Goal: Task Accomplishment & Management: Manage account settings

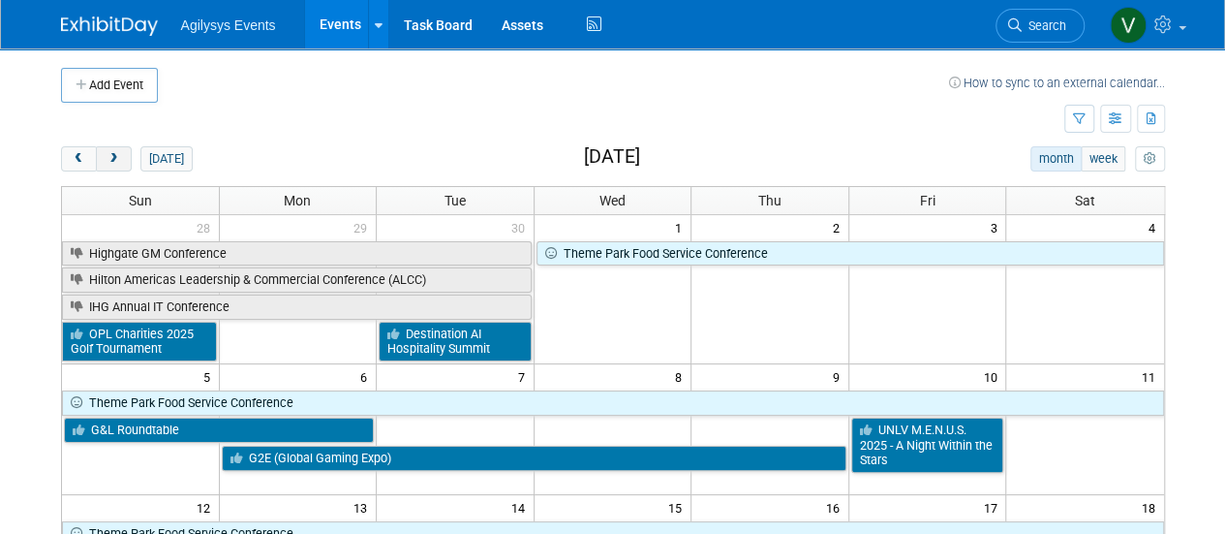
click at [103, 164] on button "next" at bounding box center [114, 158] width 36 height 25
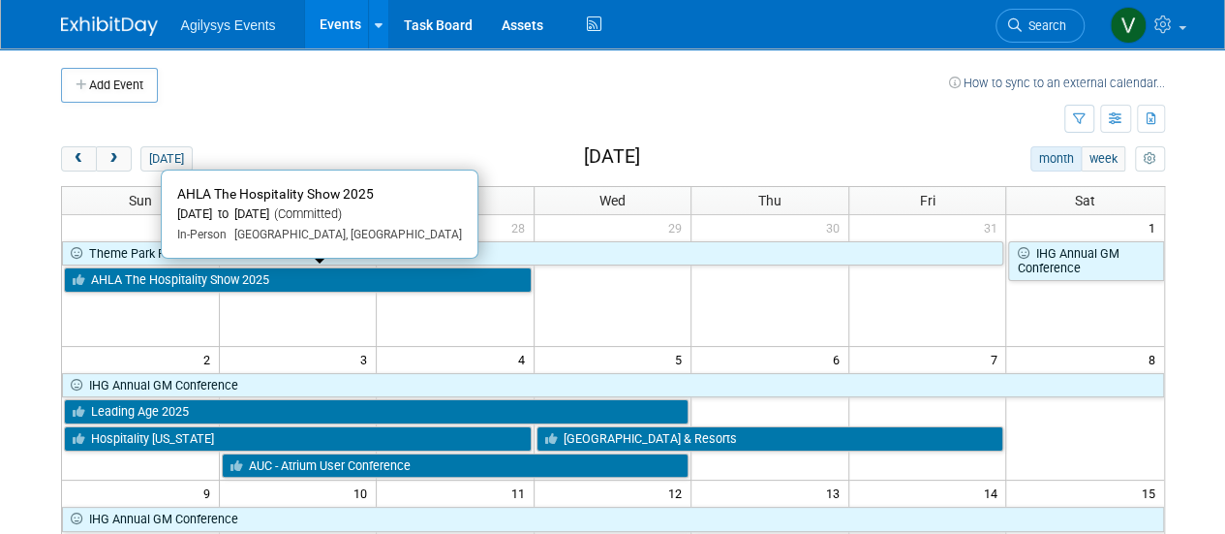
click at [258, 274] on link "AHLA The Hospitality Show 2025" at bounding box center [298, 279] width 468 height 25
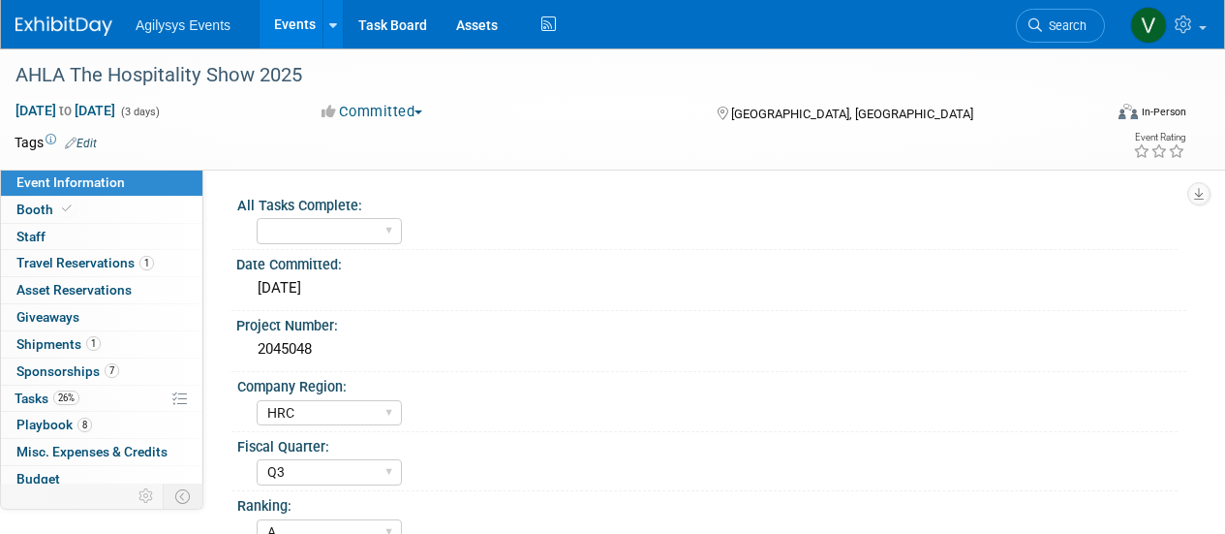
select select "HRC"
select select "Q3"
select select "A"
select select "Yes"
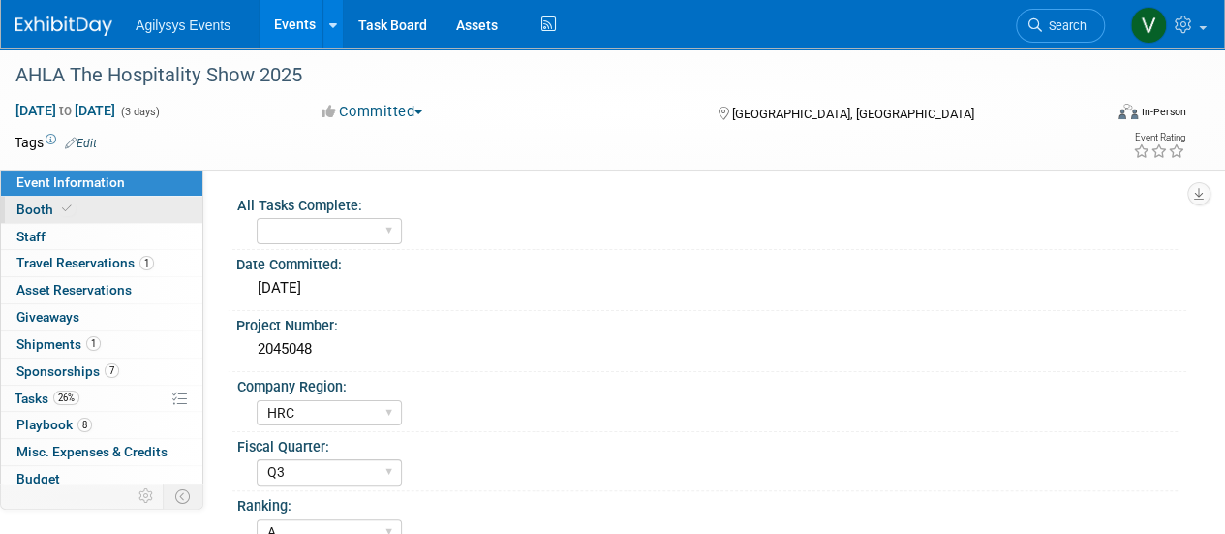
click at [58, 217] on link "Booth" at bounding box center [101, 210] width 201 height 26
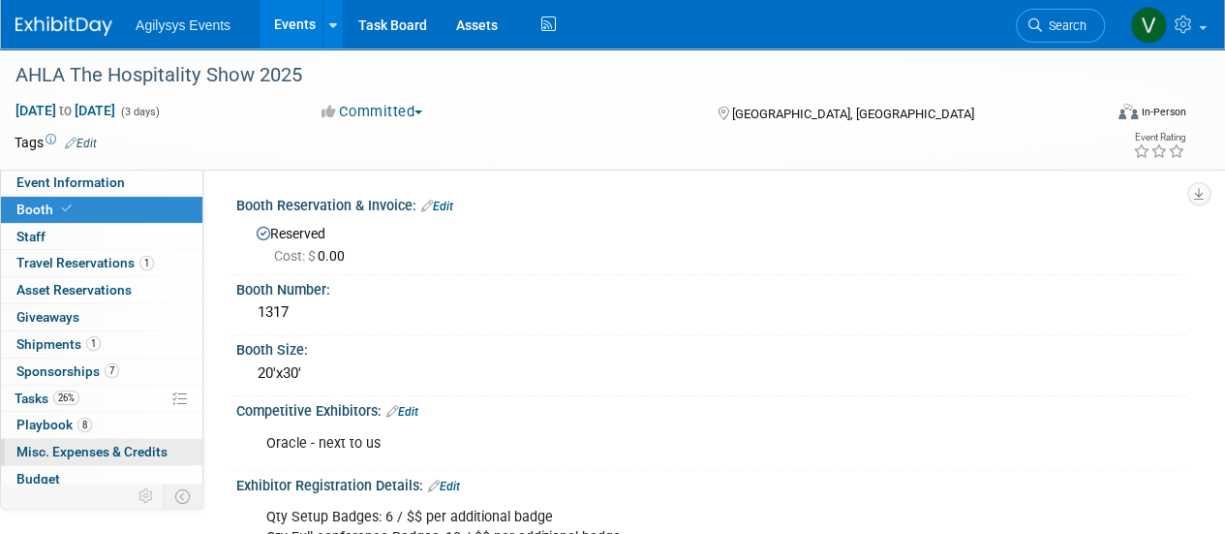
scroll to position [85, 0]
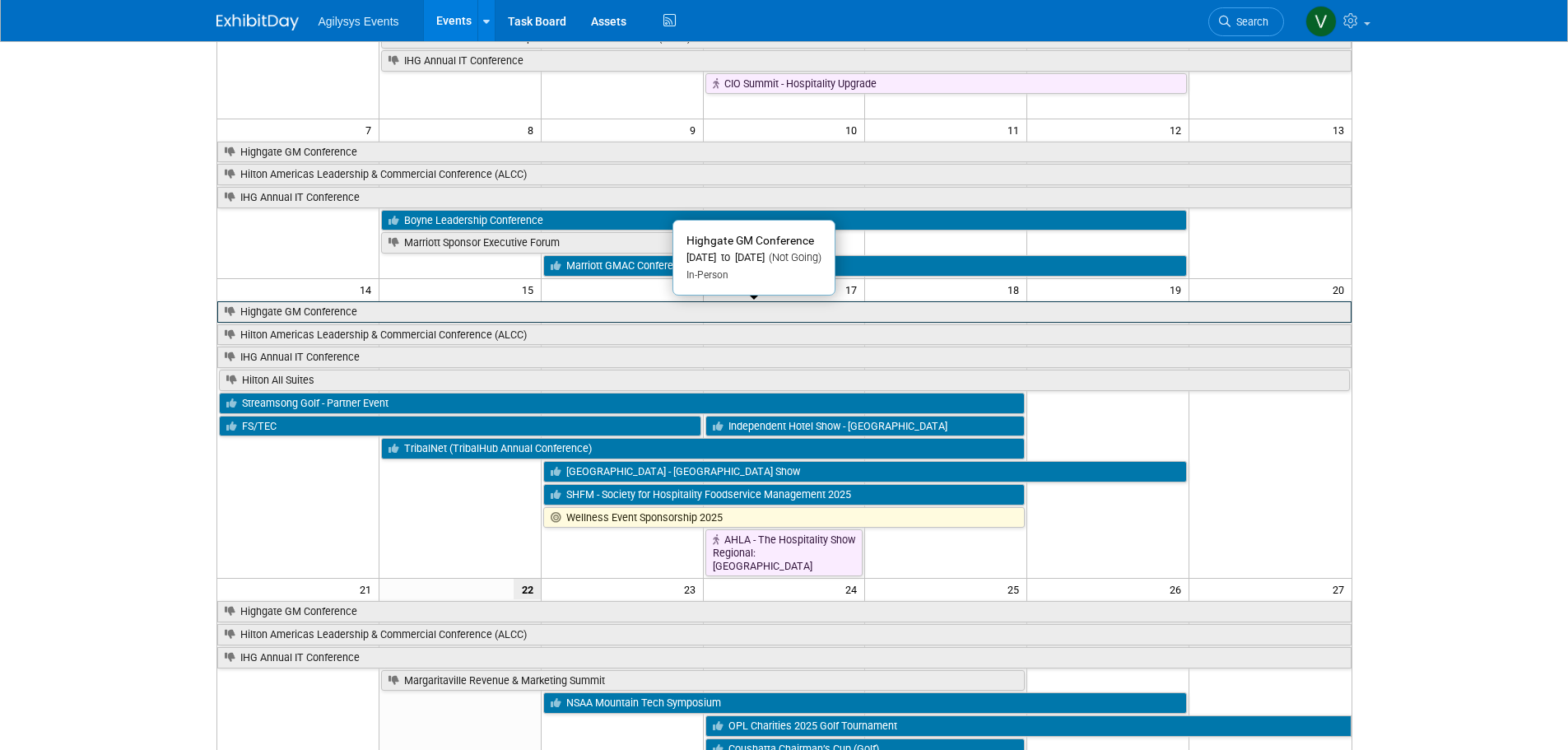
scroll to position [239, 0]
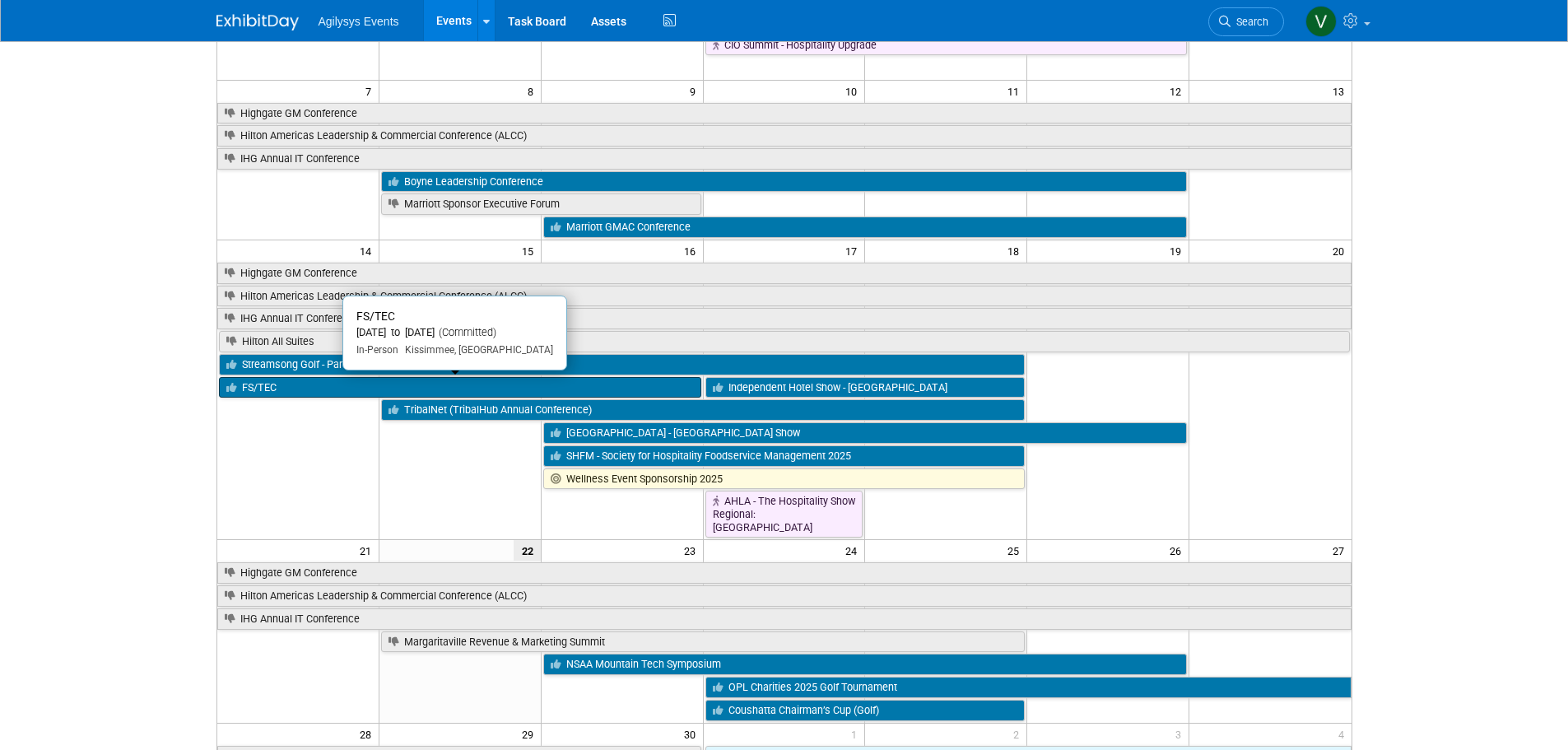
click at [313, 392] on link "FS/TEC" at bounding box center [460, 387] width 482 height 21
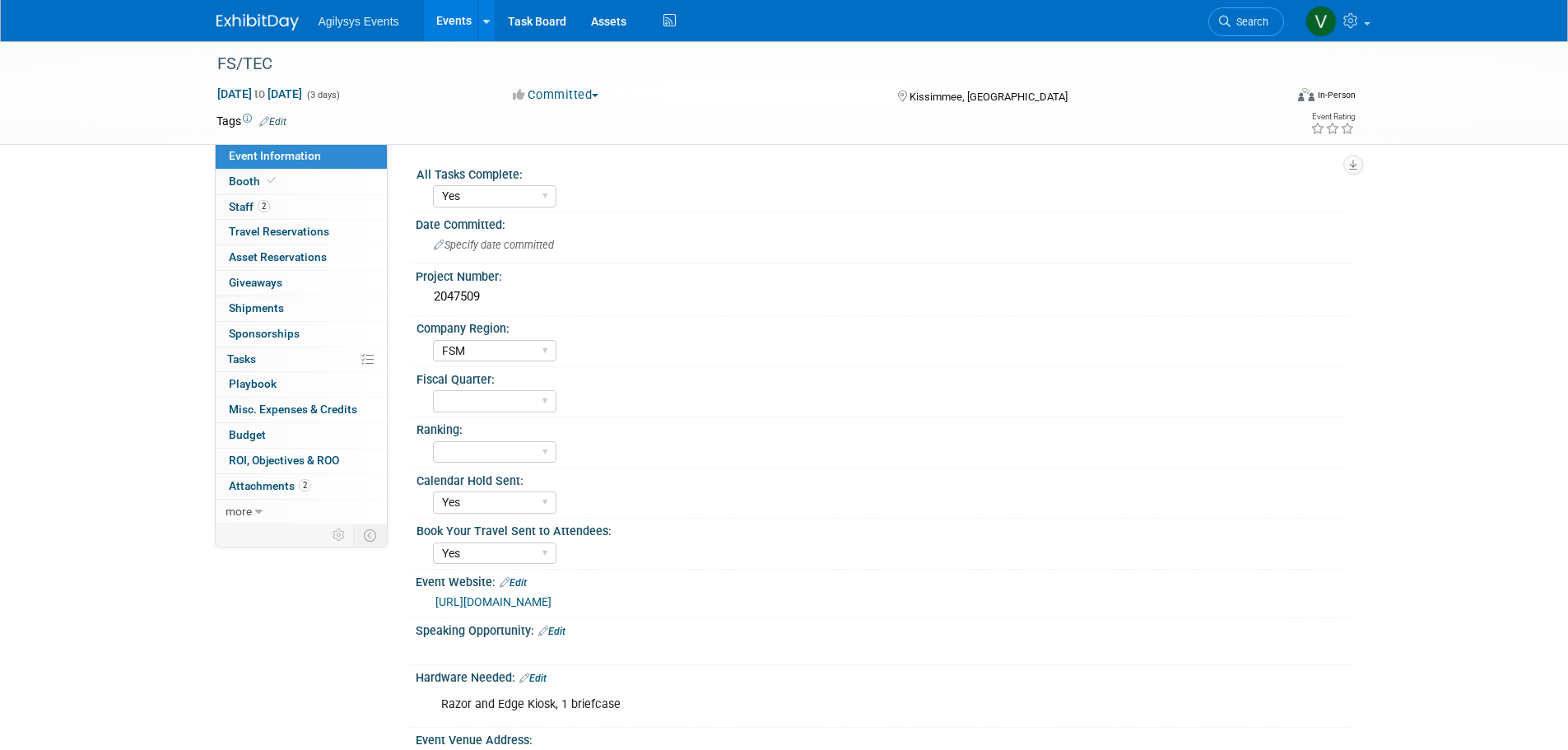
select select "Yes"
select select "FSM"
select select "Yes"
click at [263, 16] on img at bounding box center [258, 21] width 82 height 16
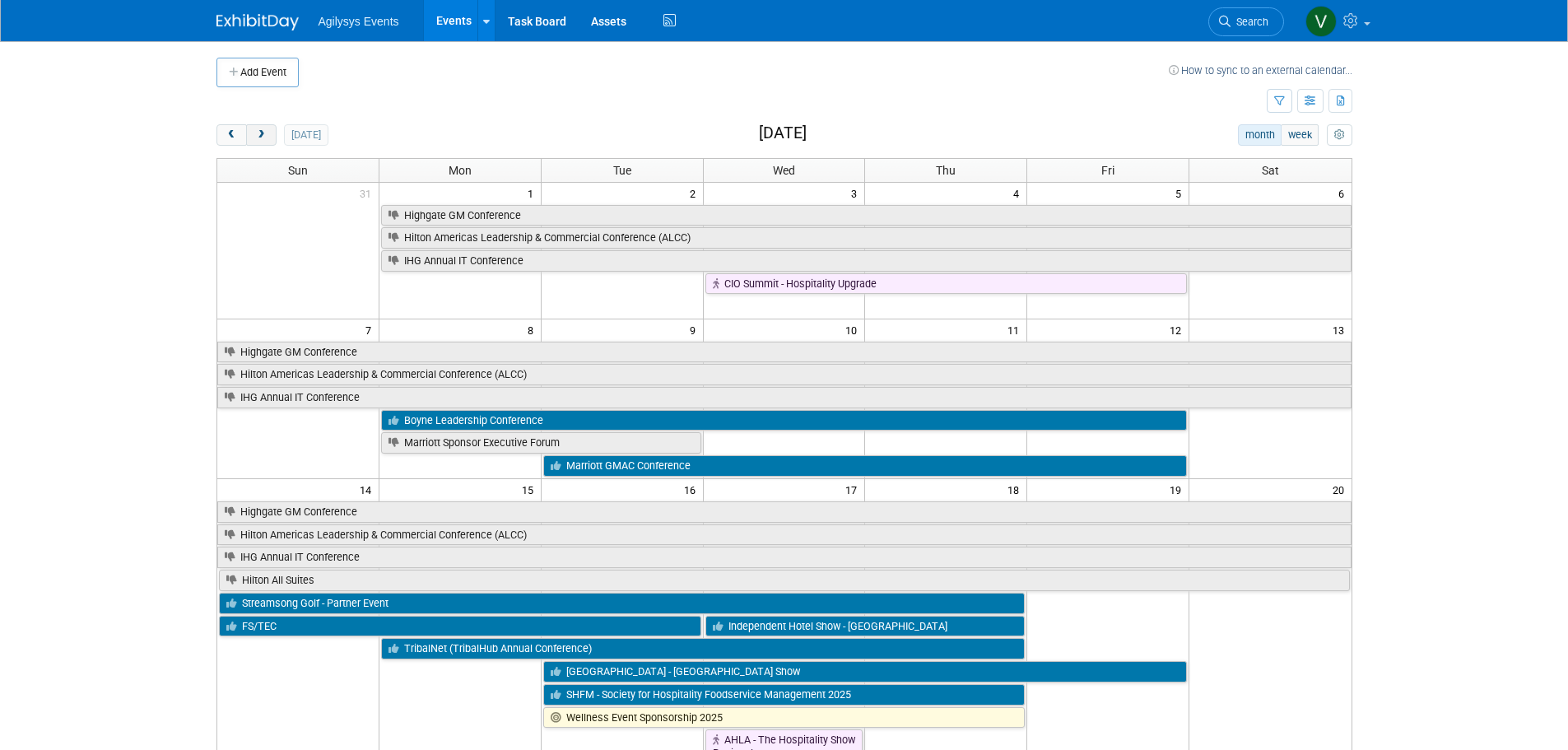
click at [266, 138] on span "next" at bounding box center [261, 135] width 13 height 11
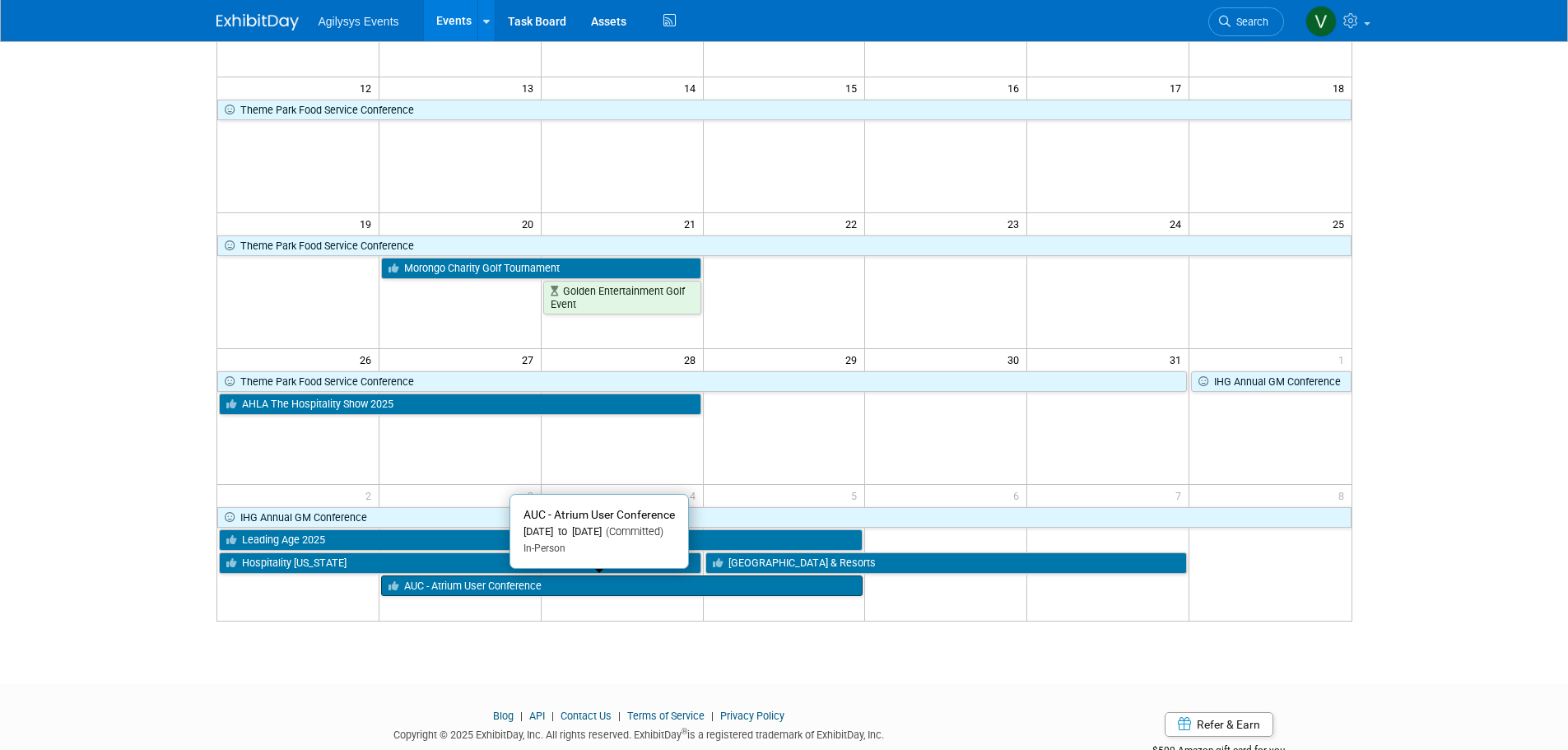
scroll to position [429, 0]
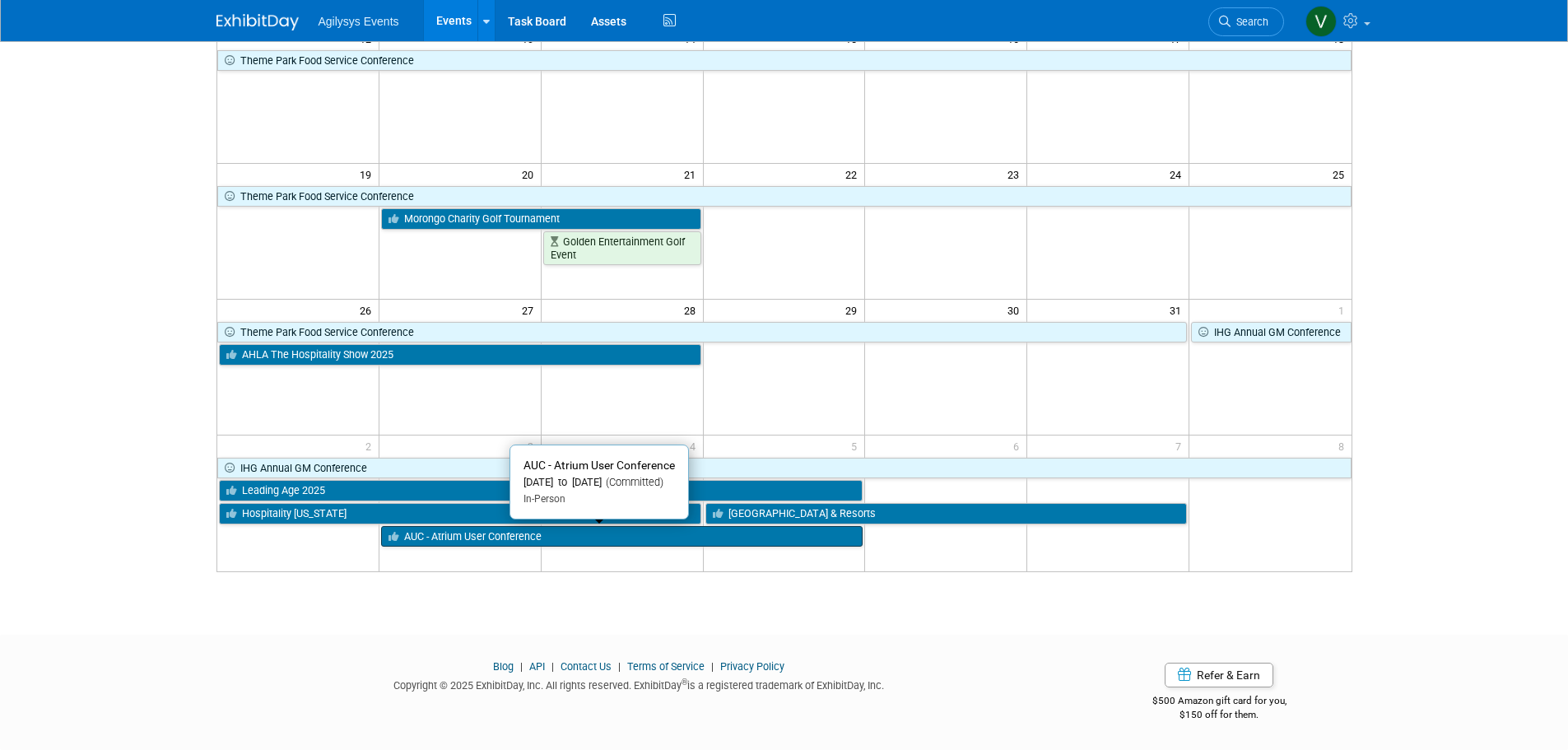
click at [433, 540] on link "AUC - Atrium User Conference" at bounding box center [621, 537] width 482 height 21
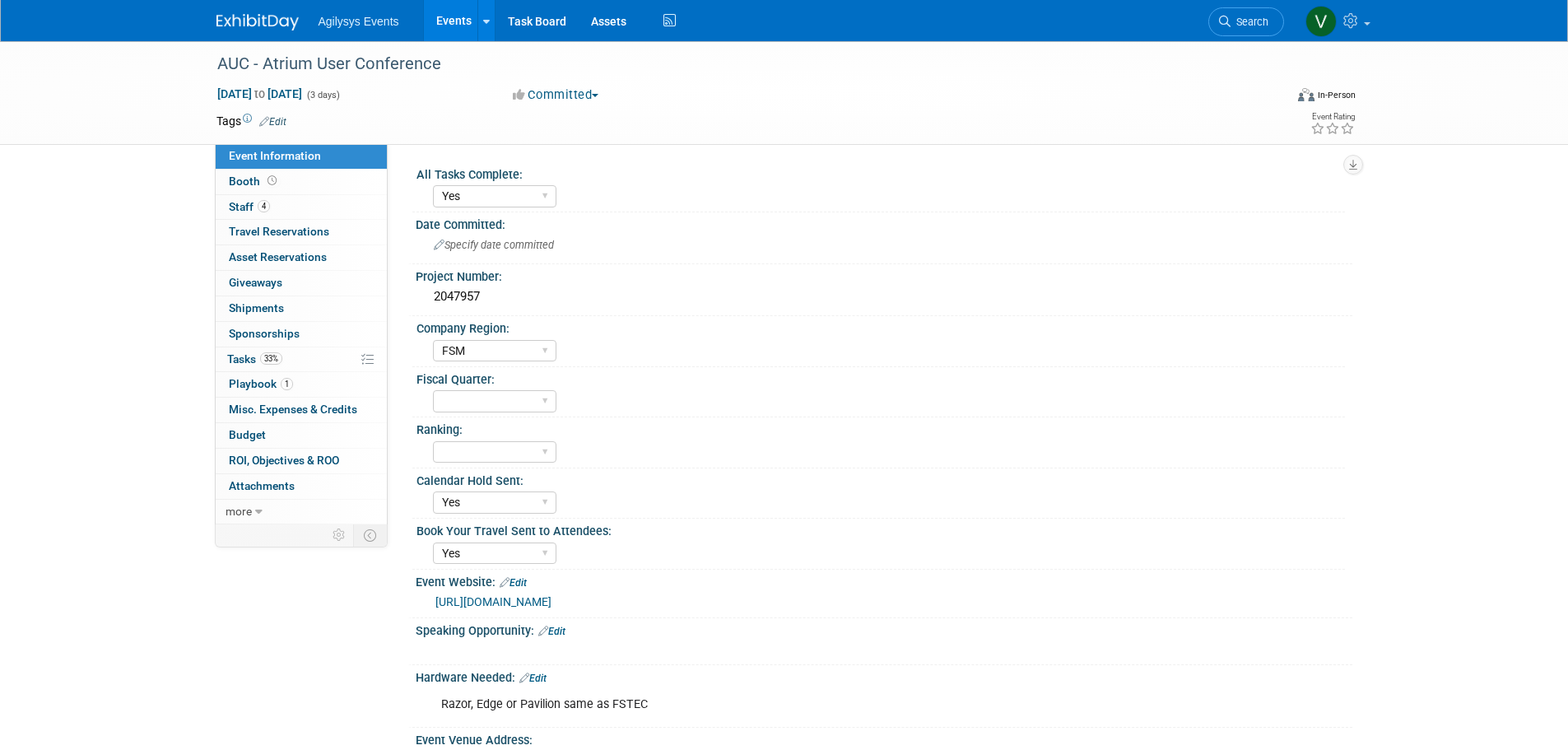
select select "Yes"
select select "FSM"
select select "Yes"
click at [258, 430] on span "Budget" at bounding box center [247, 435] width 37 height 13
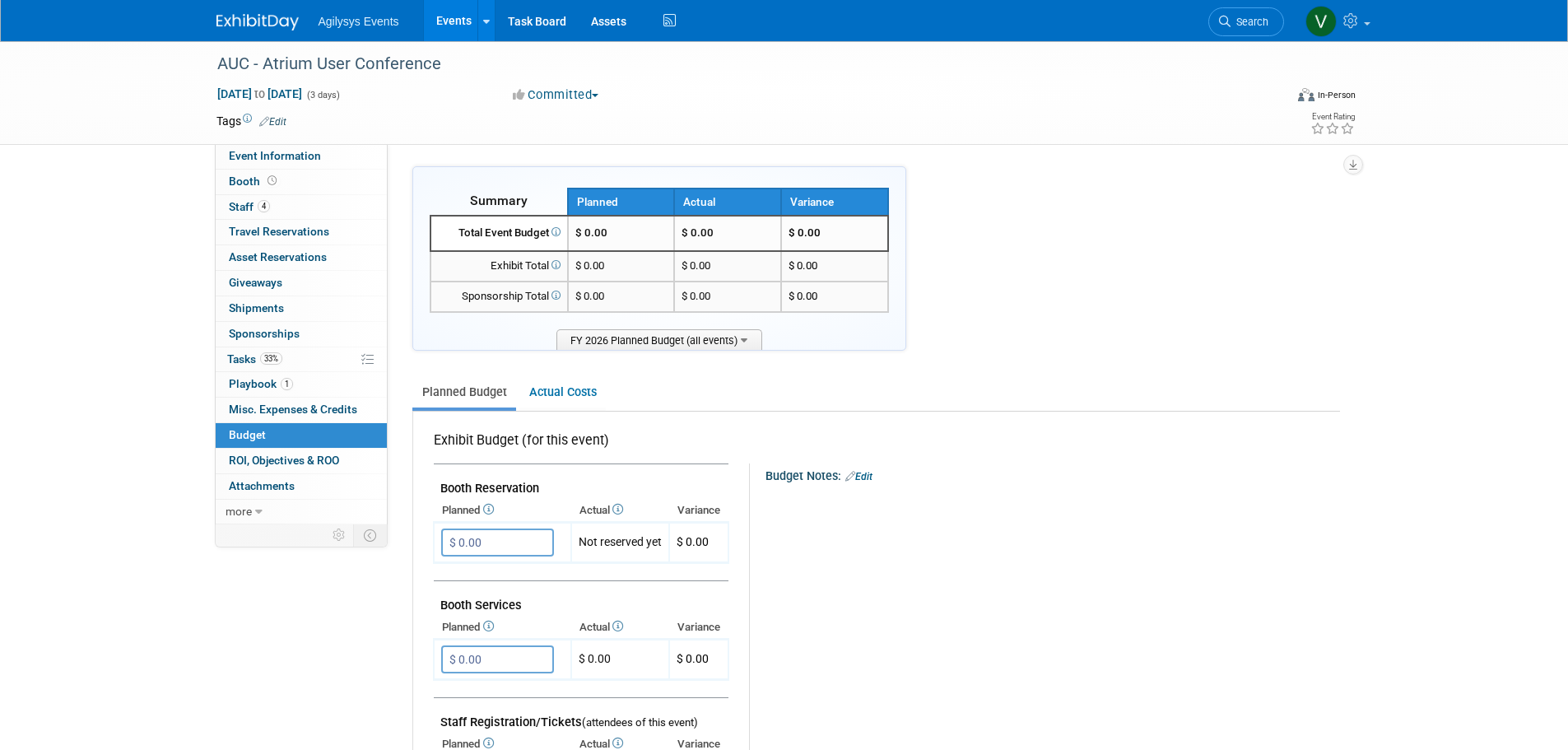
click at [872, 475] on link "Edit" at bounding box center [858, 477] width 27 height 12
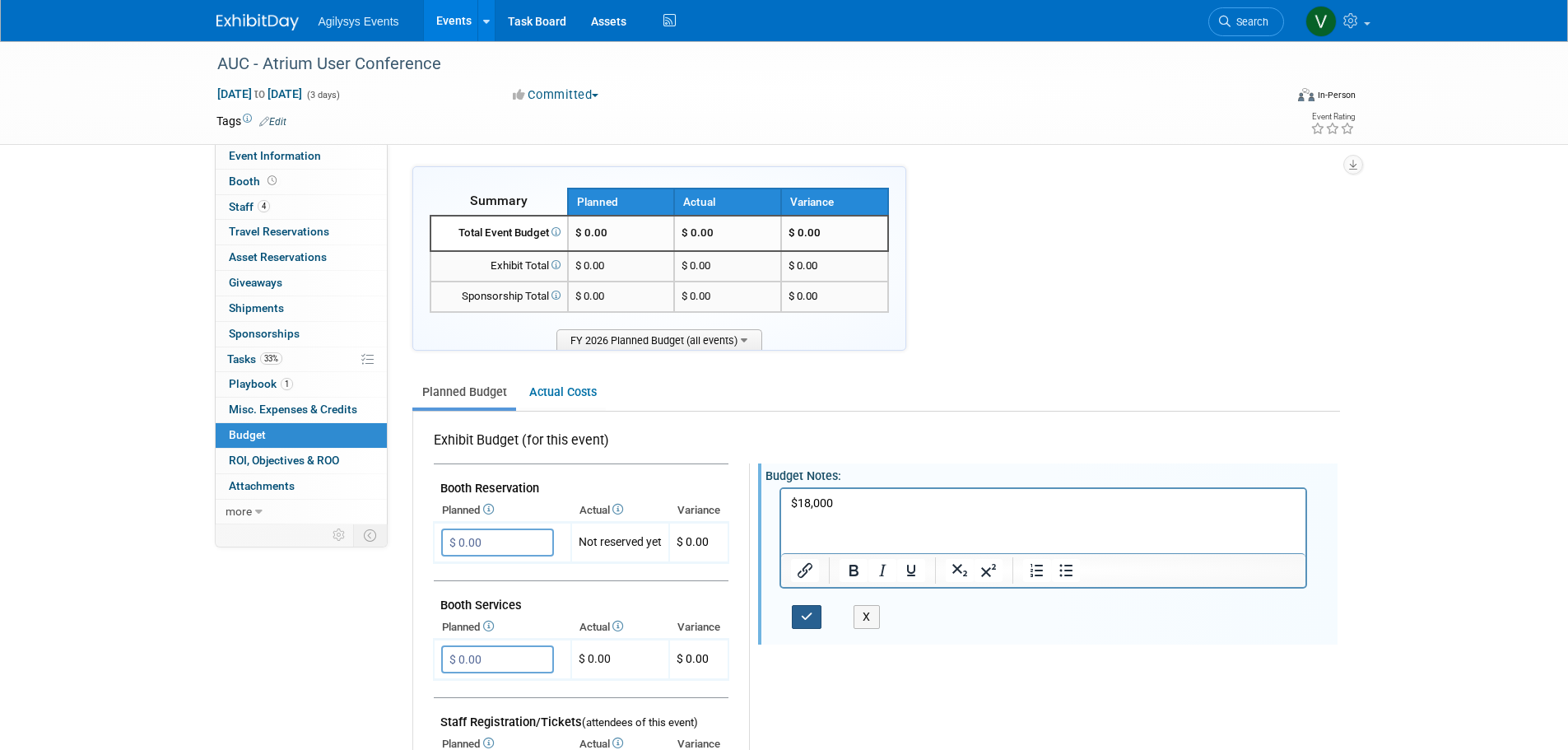
click at [798, 622] on button "button" at bounding box center [807, 617] width 31 height 24
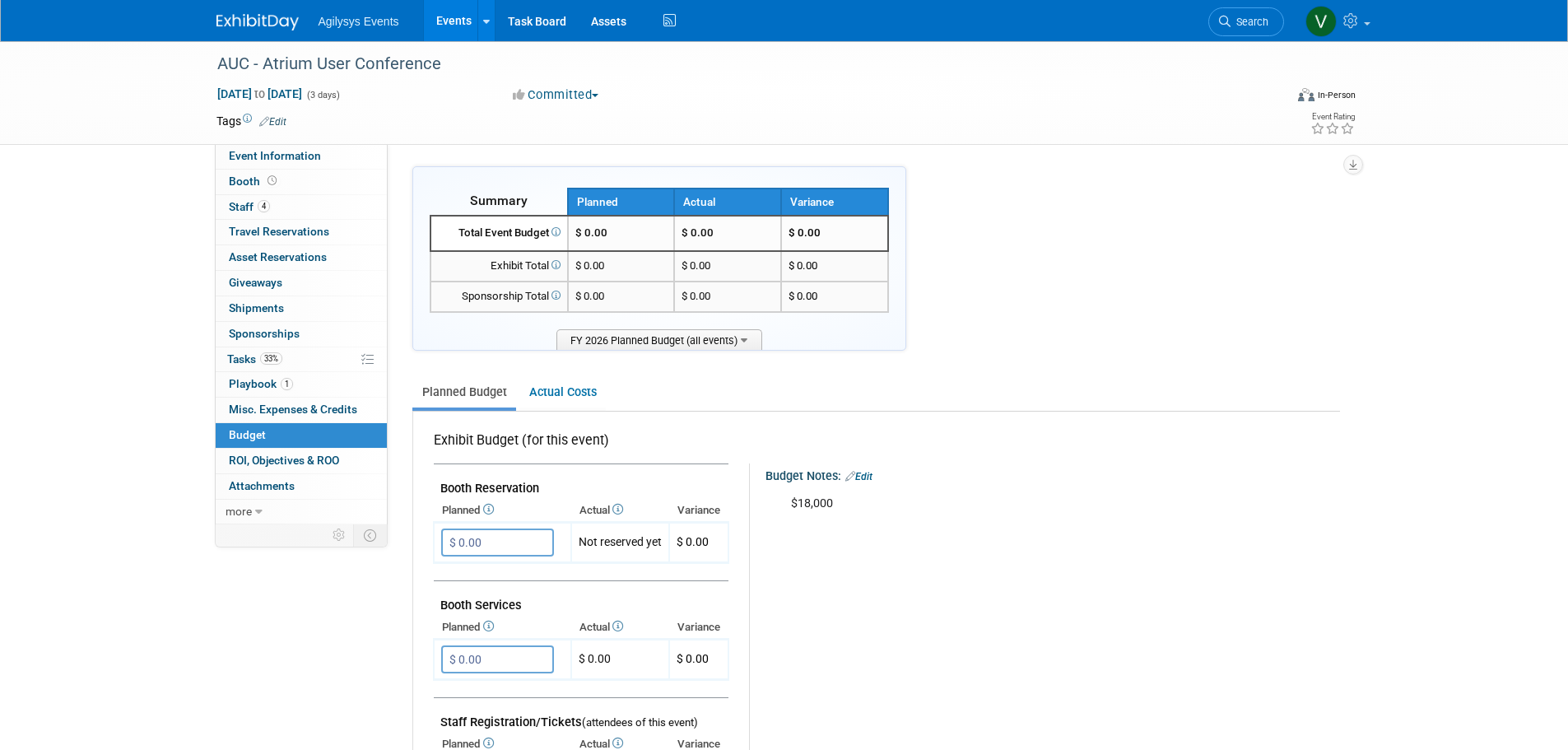
click at [208, 21] on div "Agilysys Events Events Add Event Bulk Upload Events Shareable Event Boards Rece…" at bounding box center [784, 20] width 1160 height 41
click at [224, 21] on img at bounding box center [258, 21] width 82 height 16
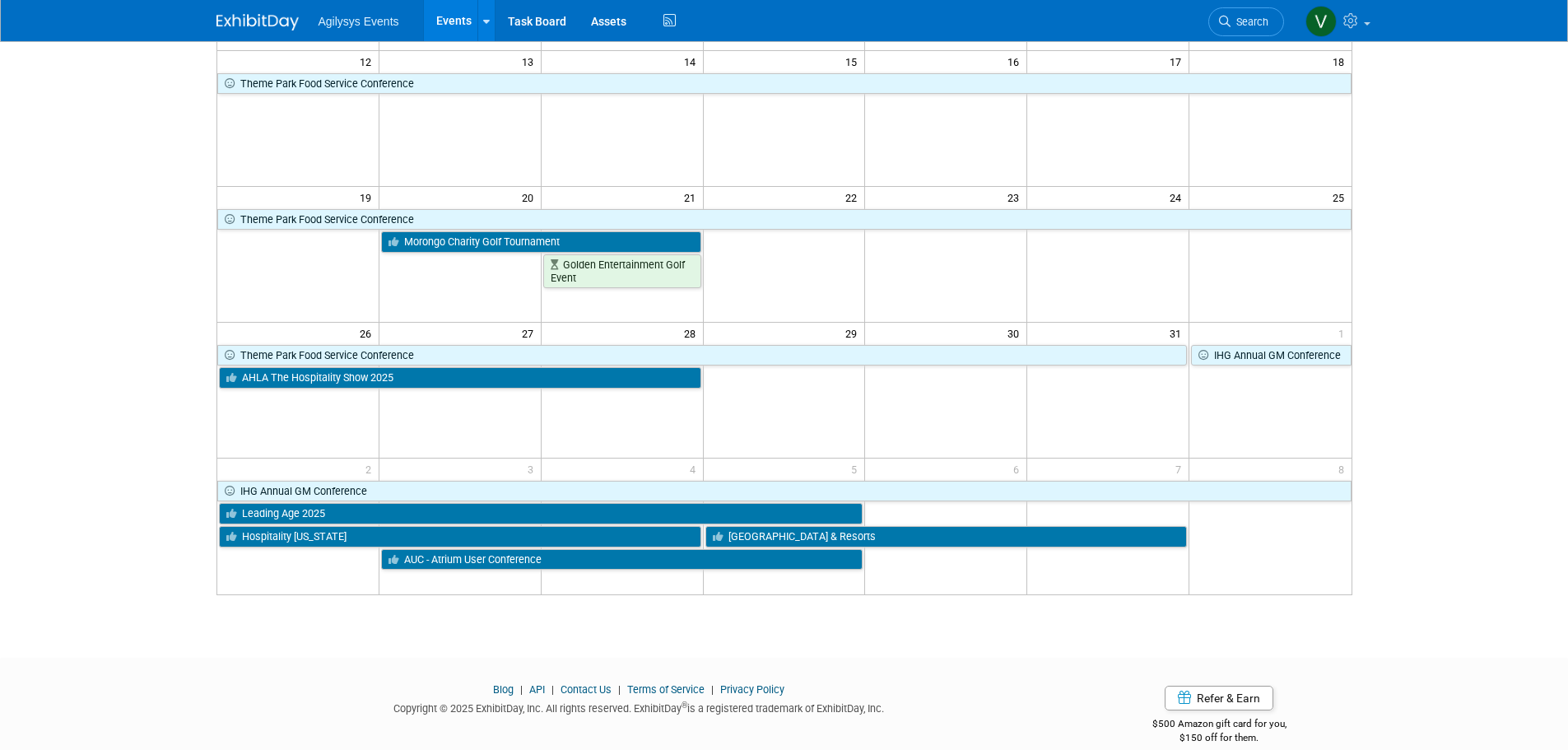
scroll to position [412, 0]
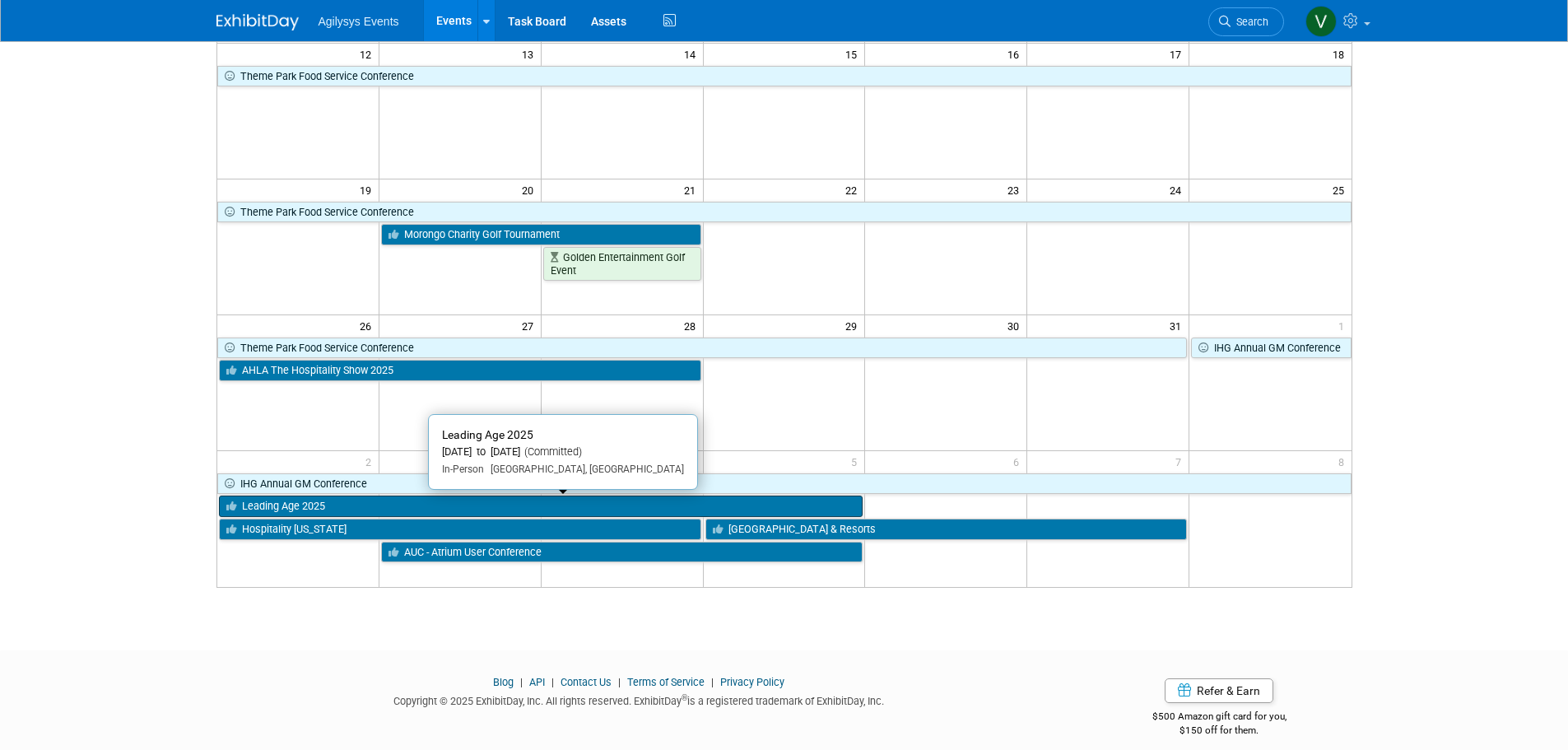
click at [341, 511] on link "Leading Age 2025" at bounding box center [541, 506] width 644 height 21
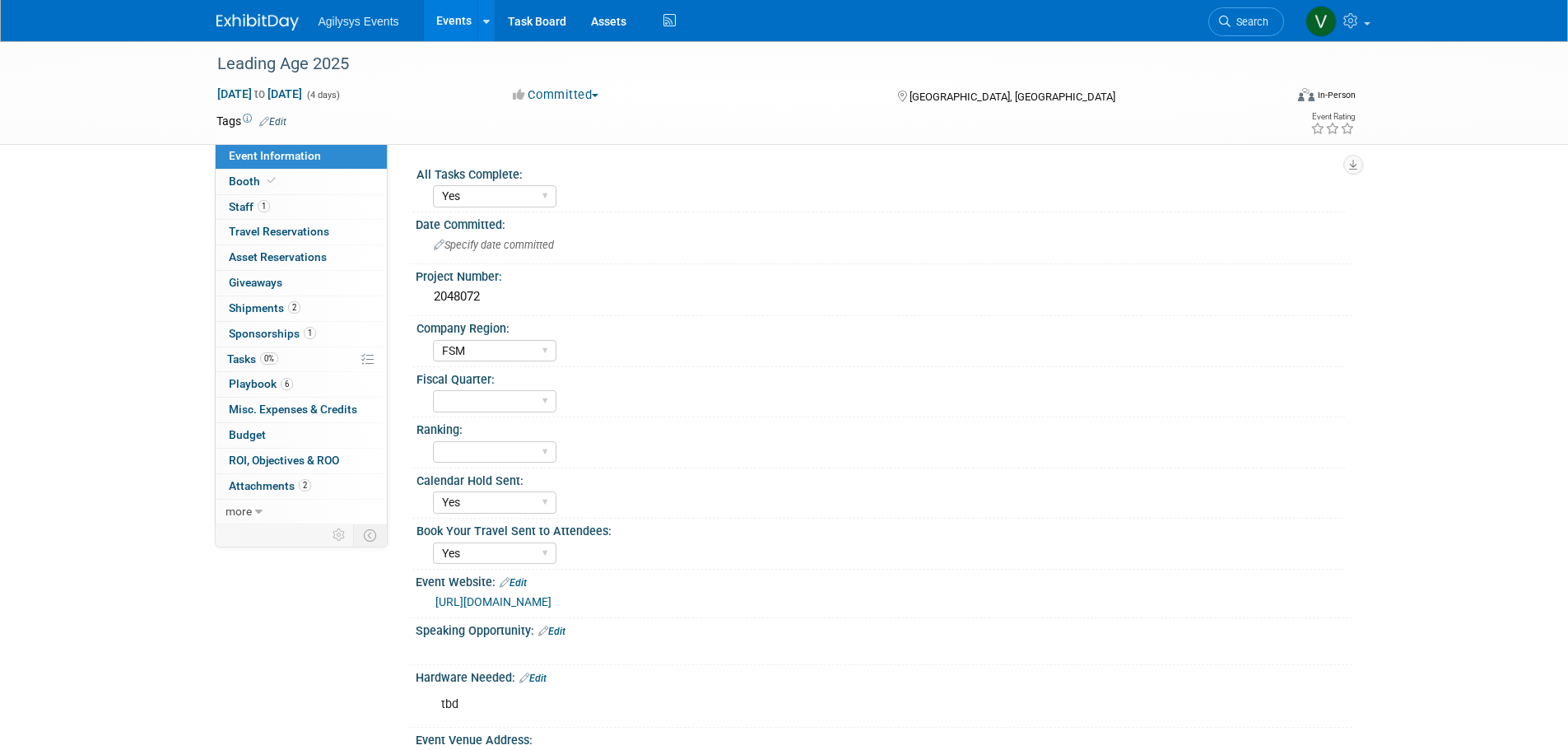
select select "Yes"
select select "FSM"
select select "Yes"
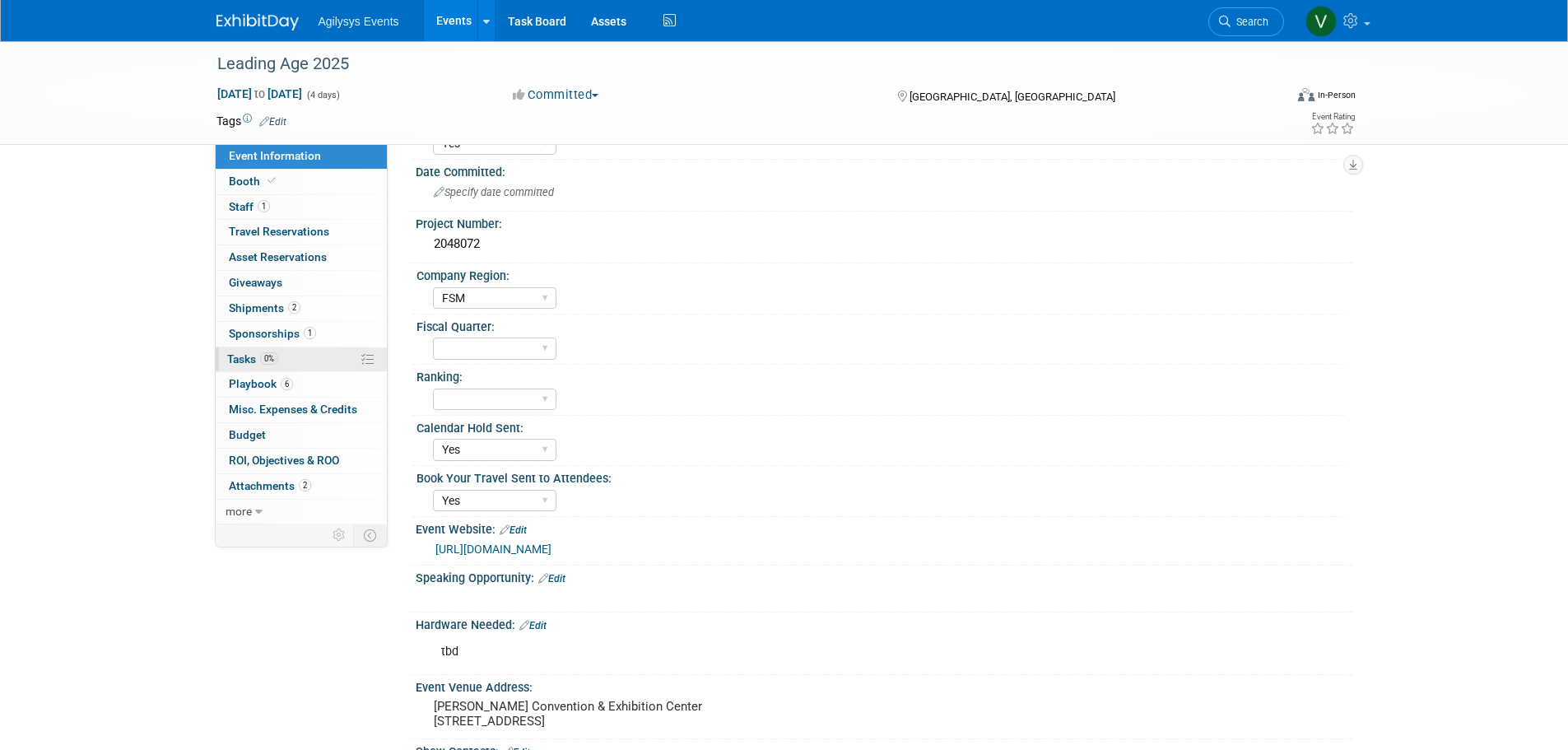
scroll to position [82, 0]
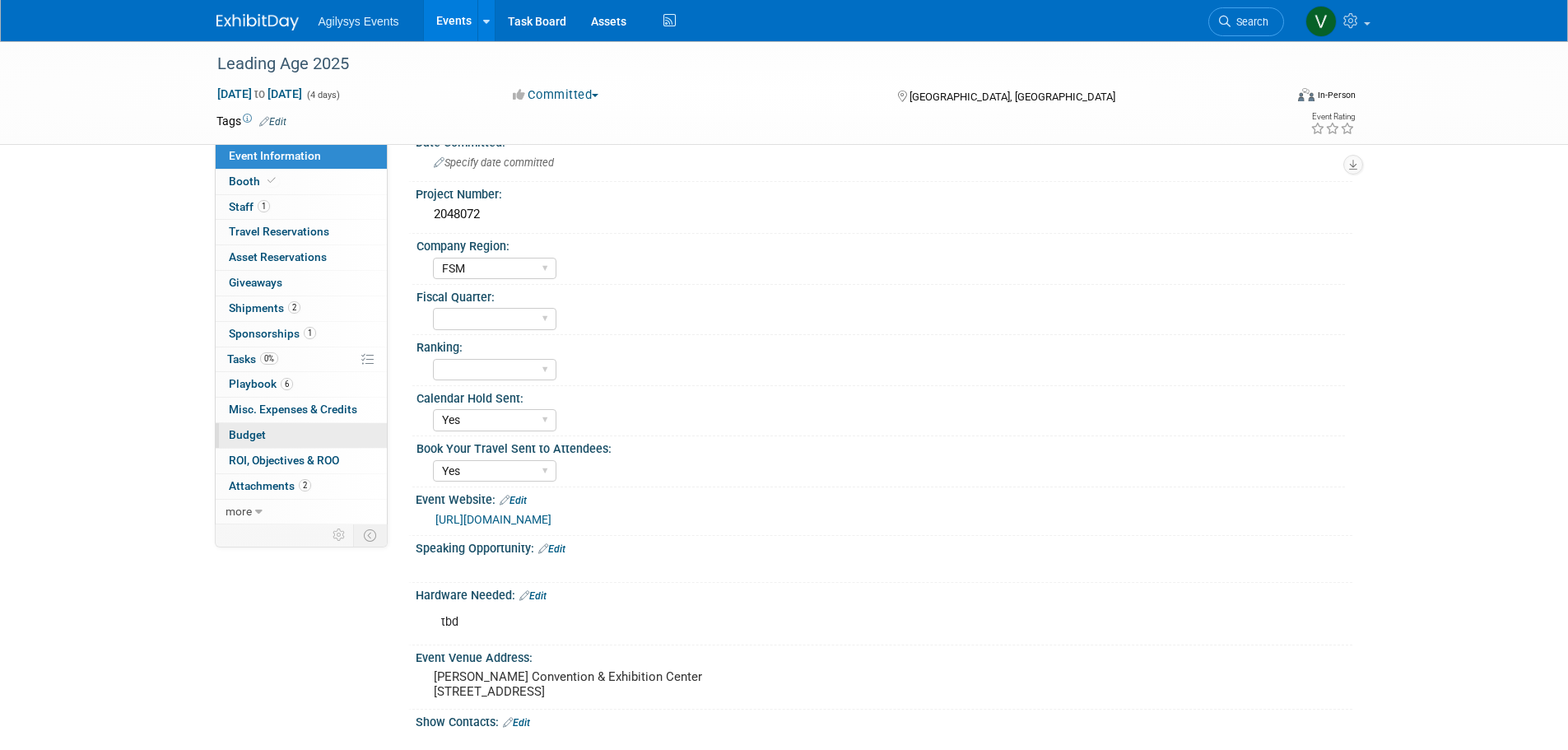
click at [282, 441] on link "Budget" at bounding box center [301, 435] width 171 height 25
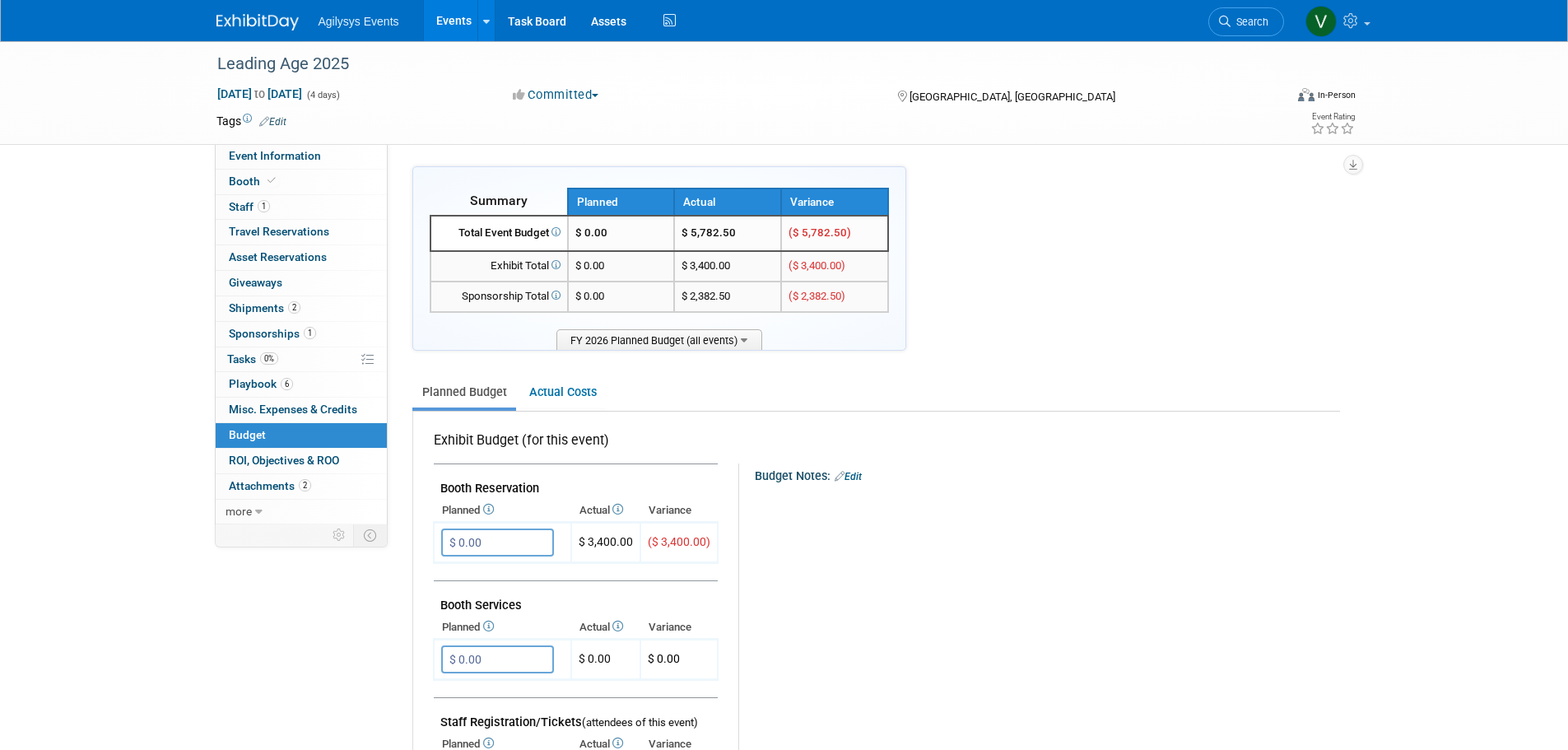
click at [841, 474] on icon at bounding box center [840, 476] width 10 height 11
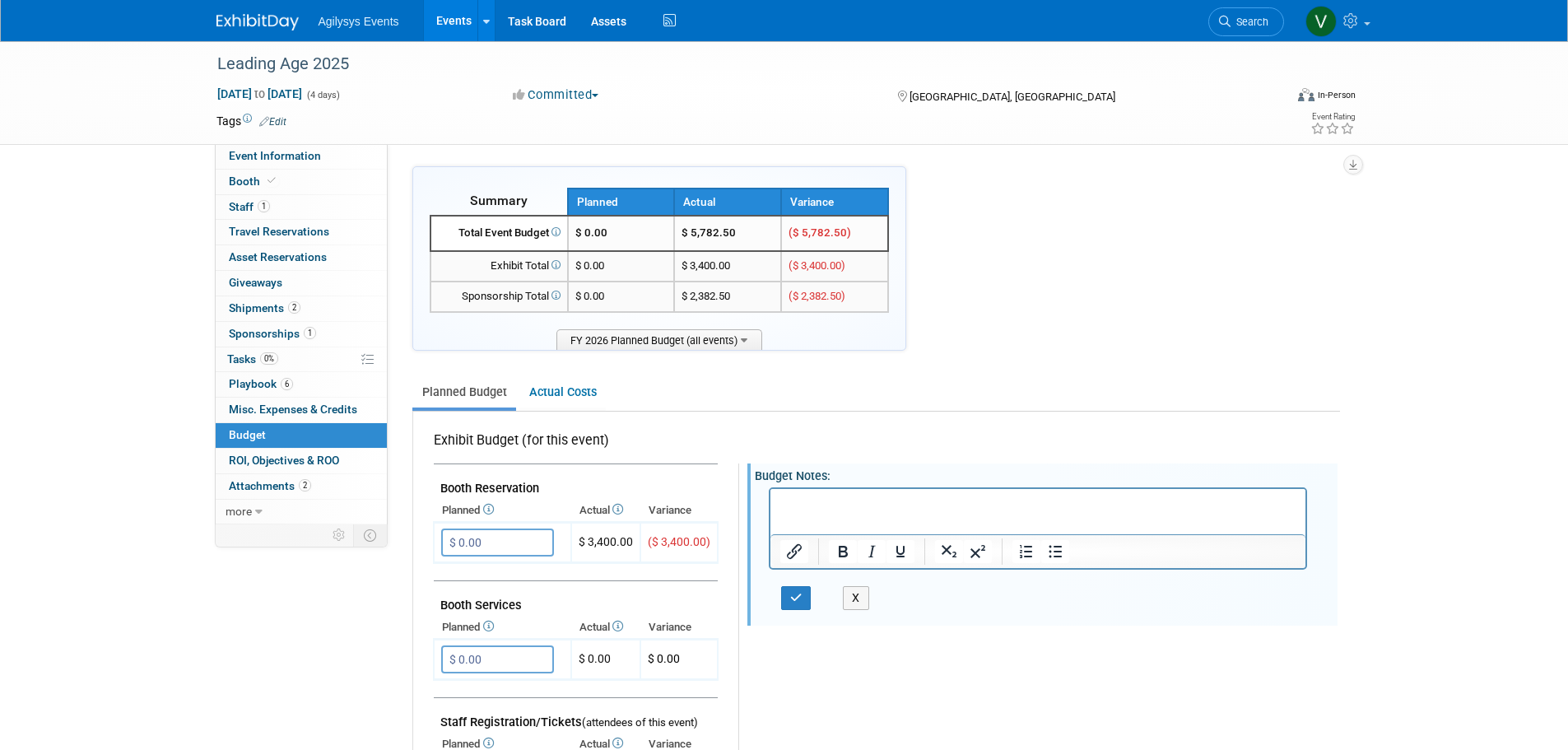
click at [835, 496] on p "Rich Text Area. Press ALT-0 for help." at bounding box center [1038, 503] width 517 height 16
click at [804, 610] on button "button" at bounding box center [796, 598] width 31 height 24
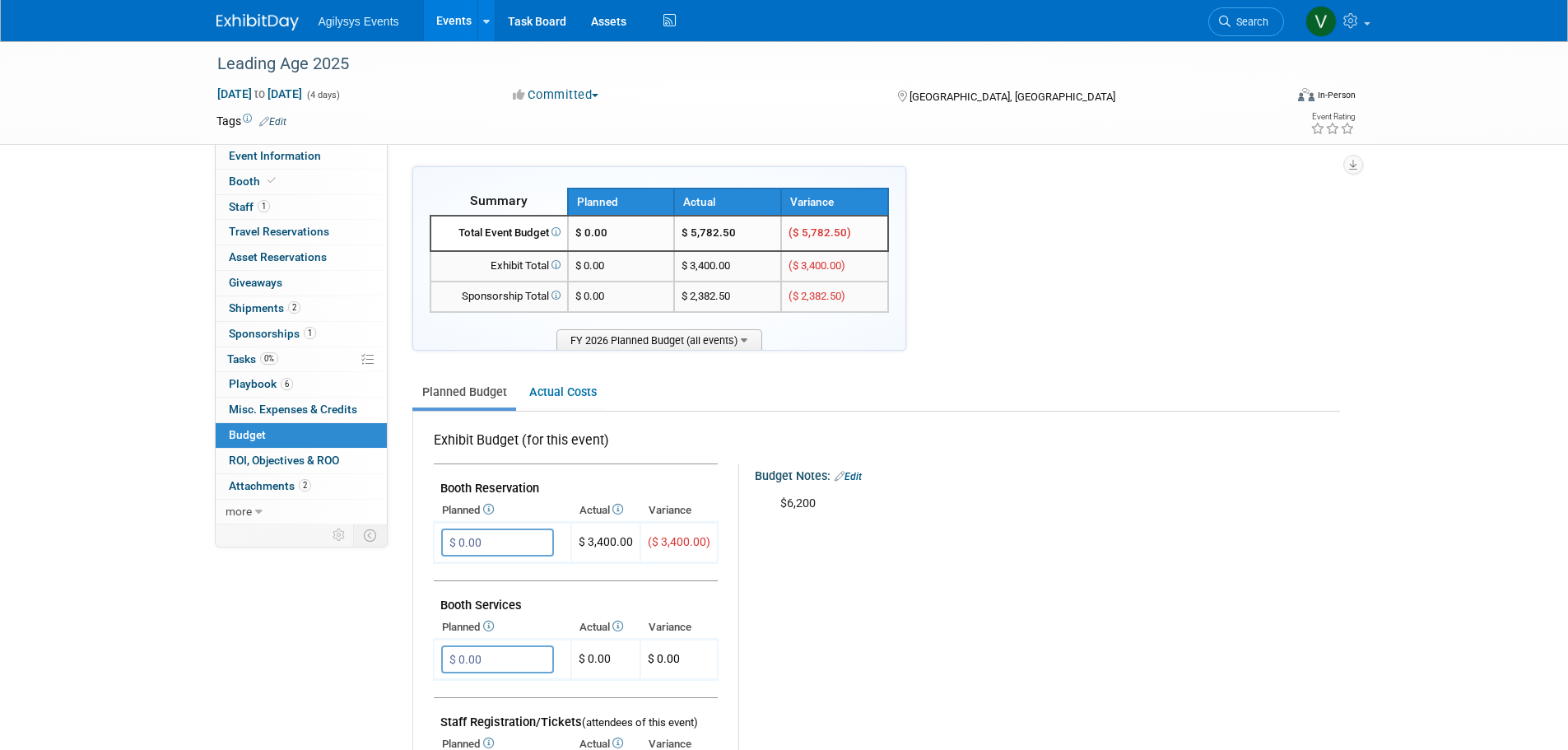
drag, startPoint x: 240, startPoint y: 22, endPoint x: 253, endPoint y: 34, distance: 17.7
click at [240, 21] on img at bounding box center [258, 21] width 82 height 16
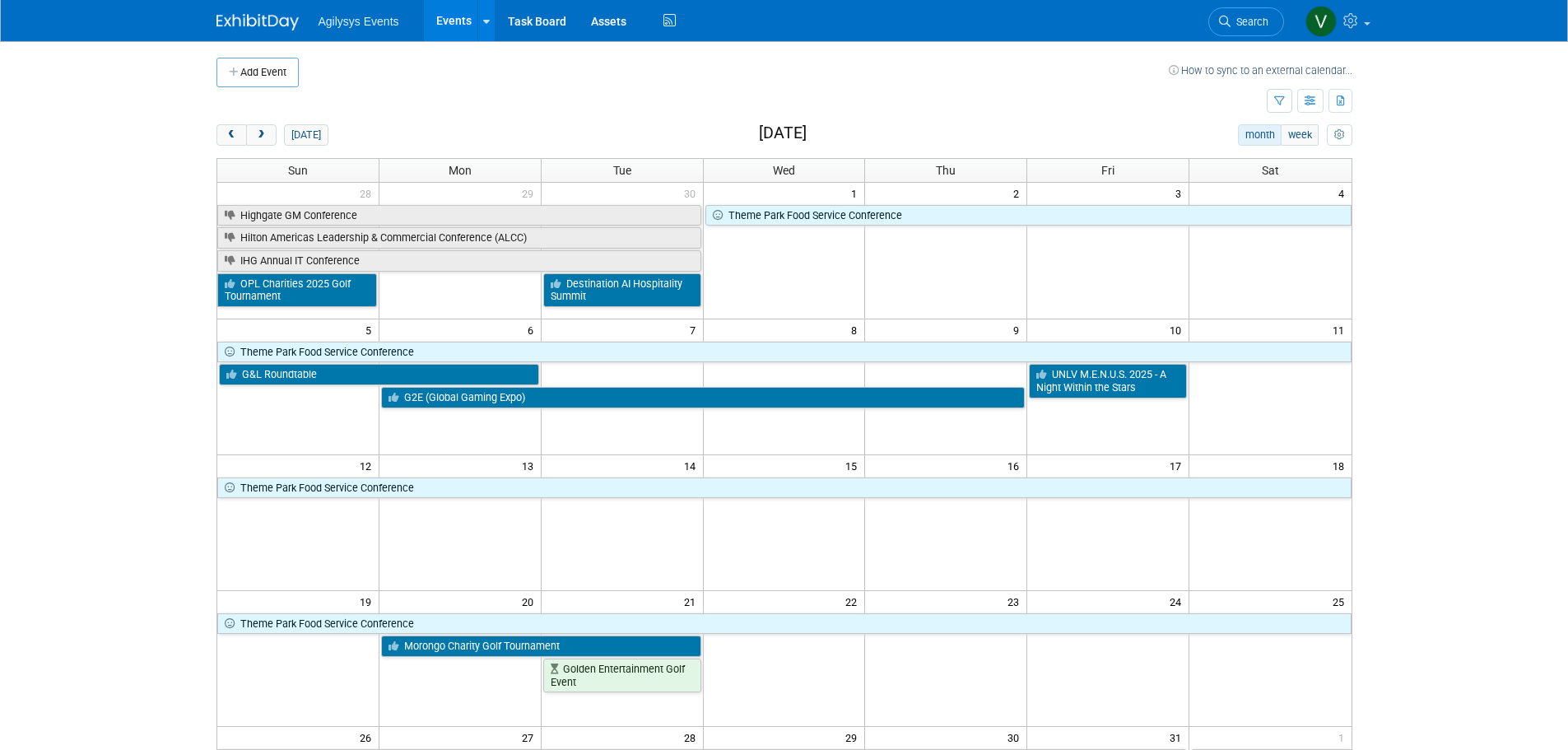
click at [264, 121] on div "Add Event How to sync to an external calendar... New Event Duplicate Event Warn…" at bounding box center [784, 537] width 1160 height 991
click at [261, 130] on span "next" at bounding box center [261, 135] width 13 height 11
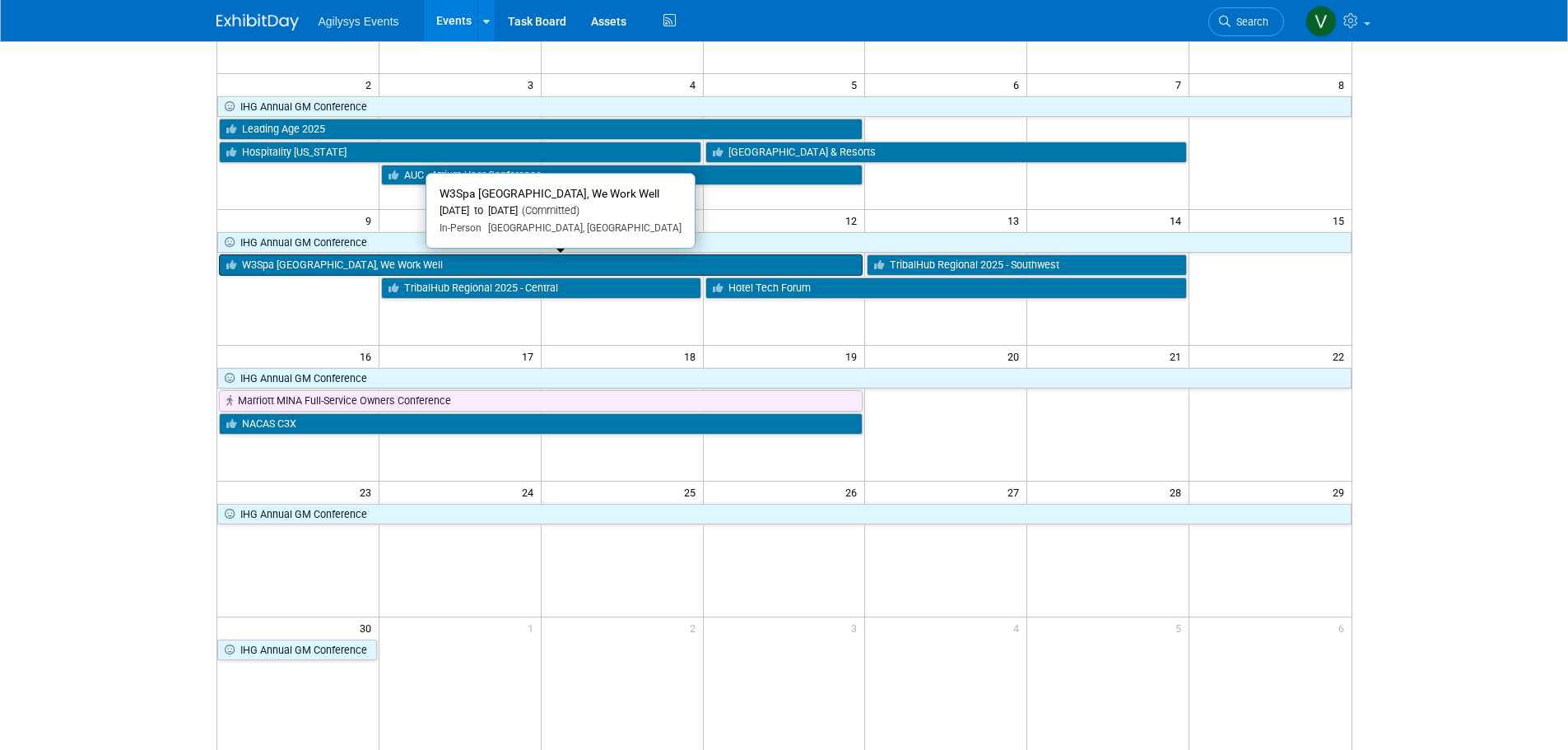
scroll to position [247, 0]
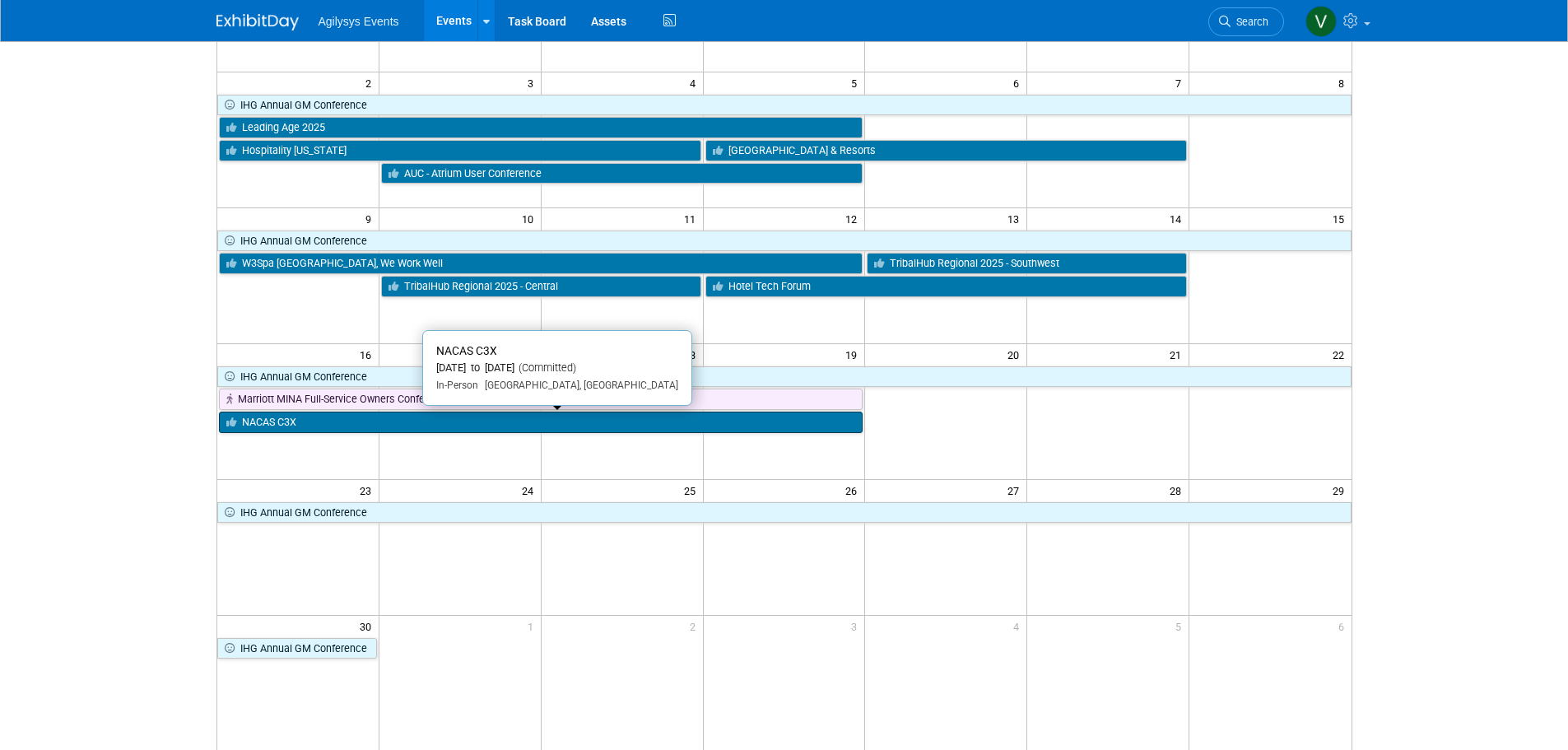
click at [536, 429] on link "NACAS C3X" at bounding box center [541, 422] width 644 height 21
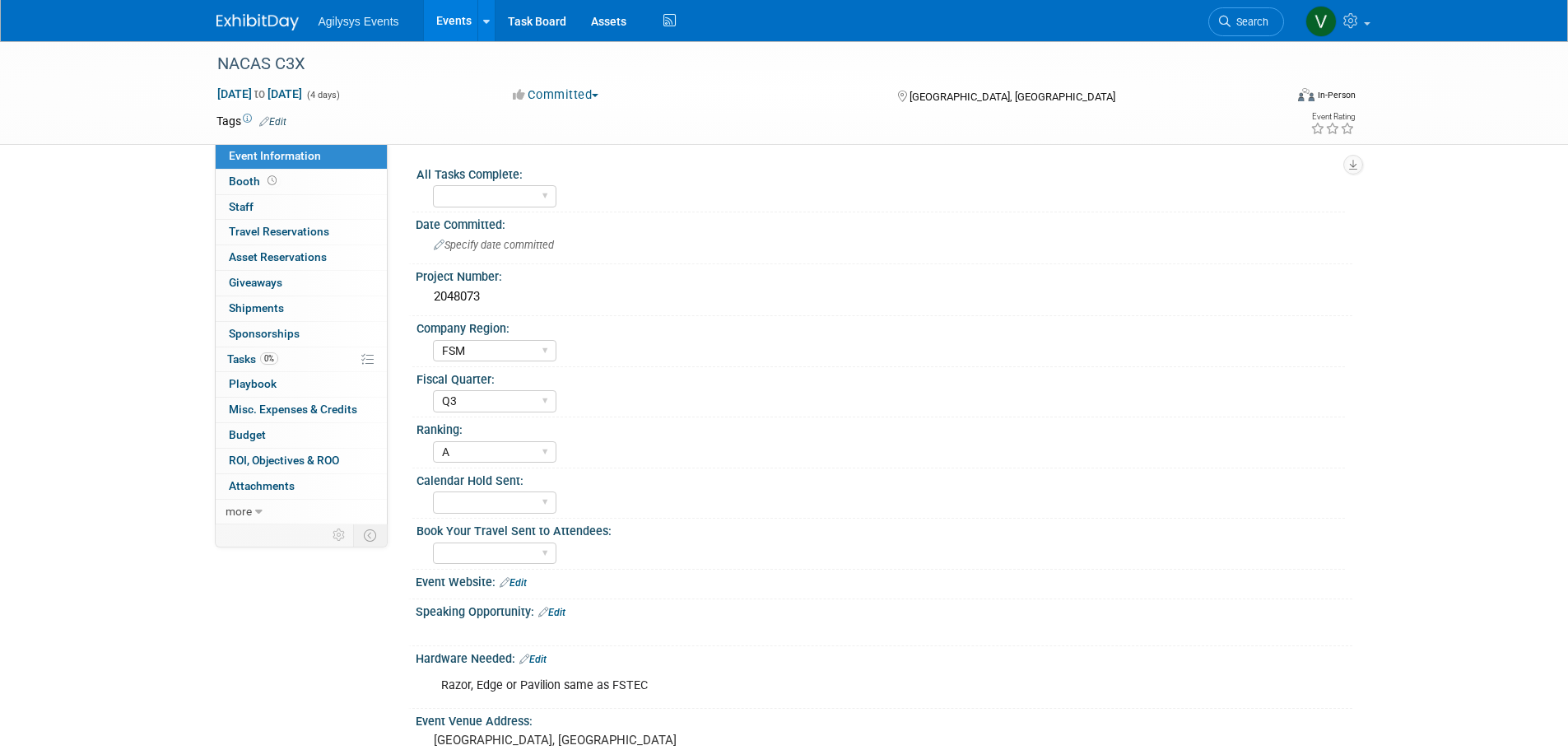
select select "FSM"
select select "Q3"
select select "A"
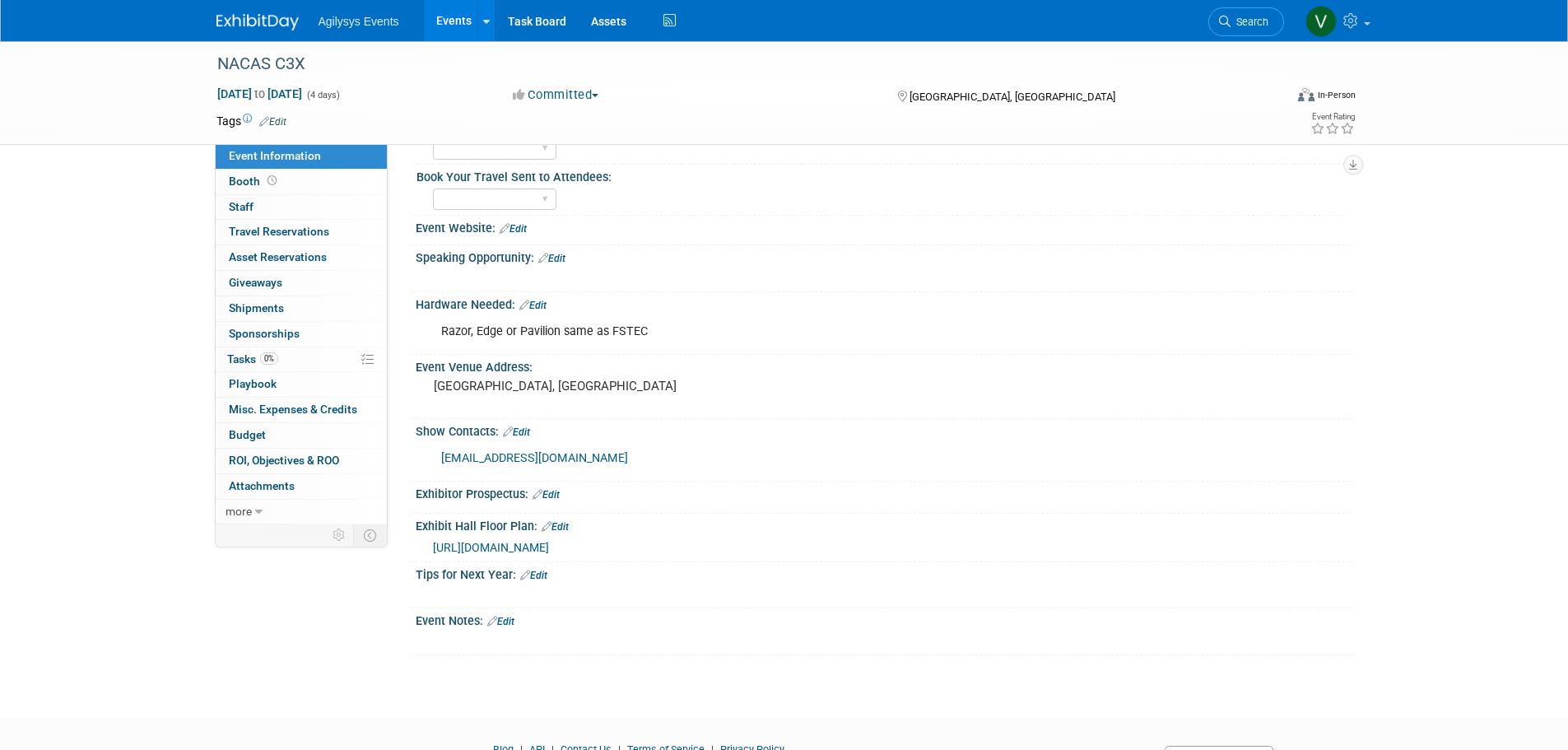
scroll to position [25, 0]
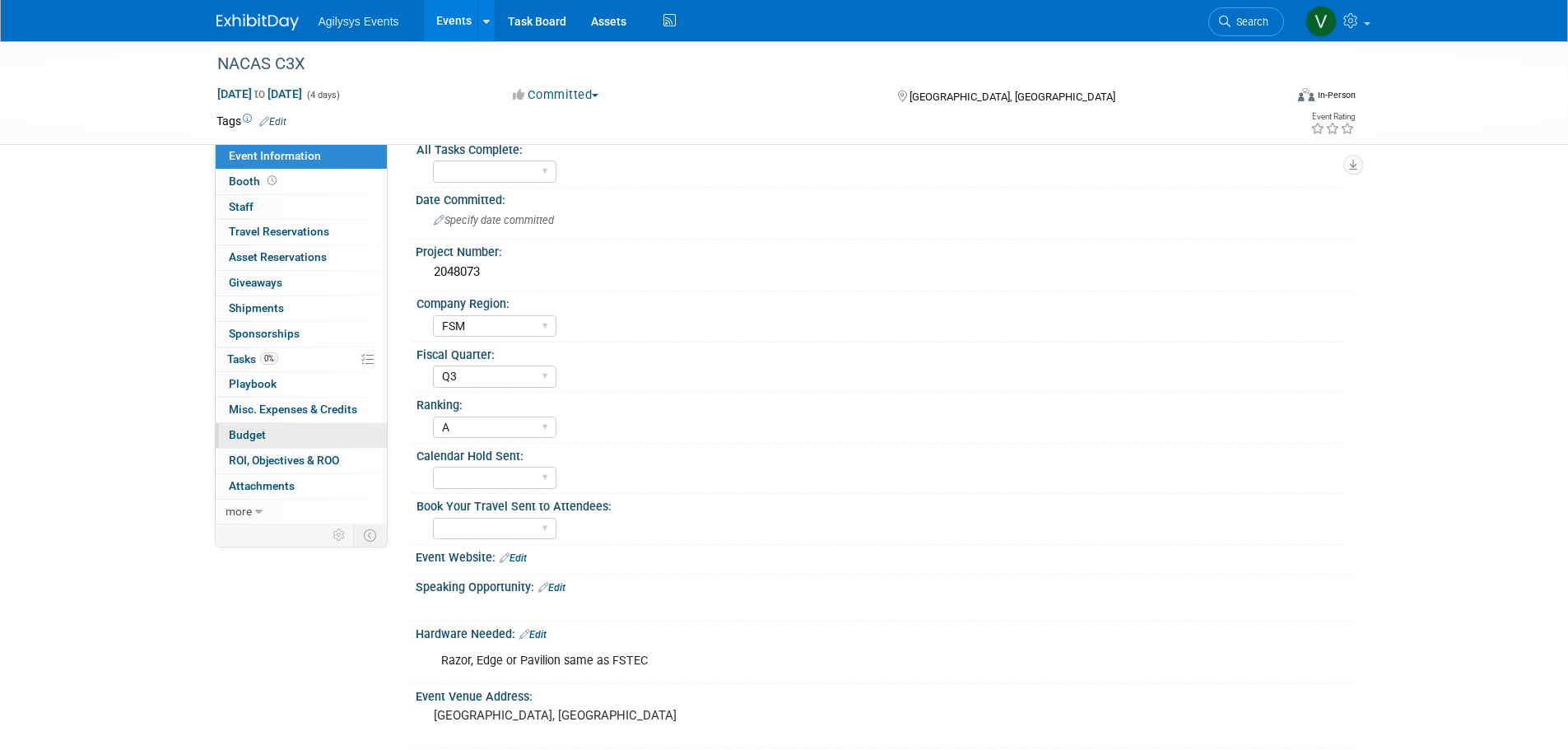
click at [255, 429] on span "Budget" at bounding box center [247, 435] width 37 height 13
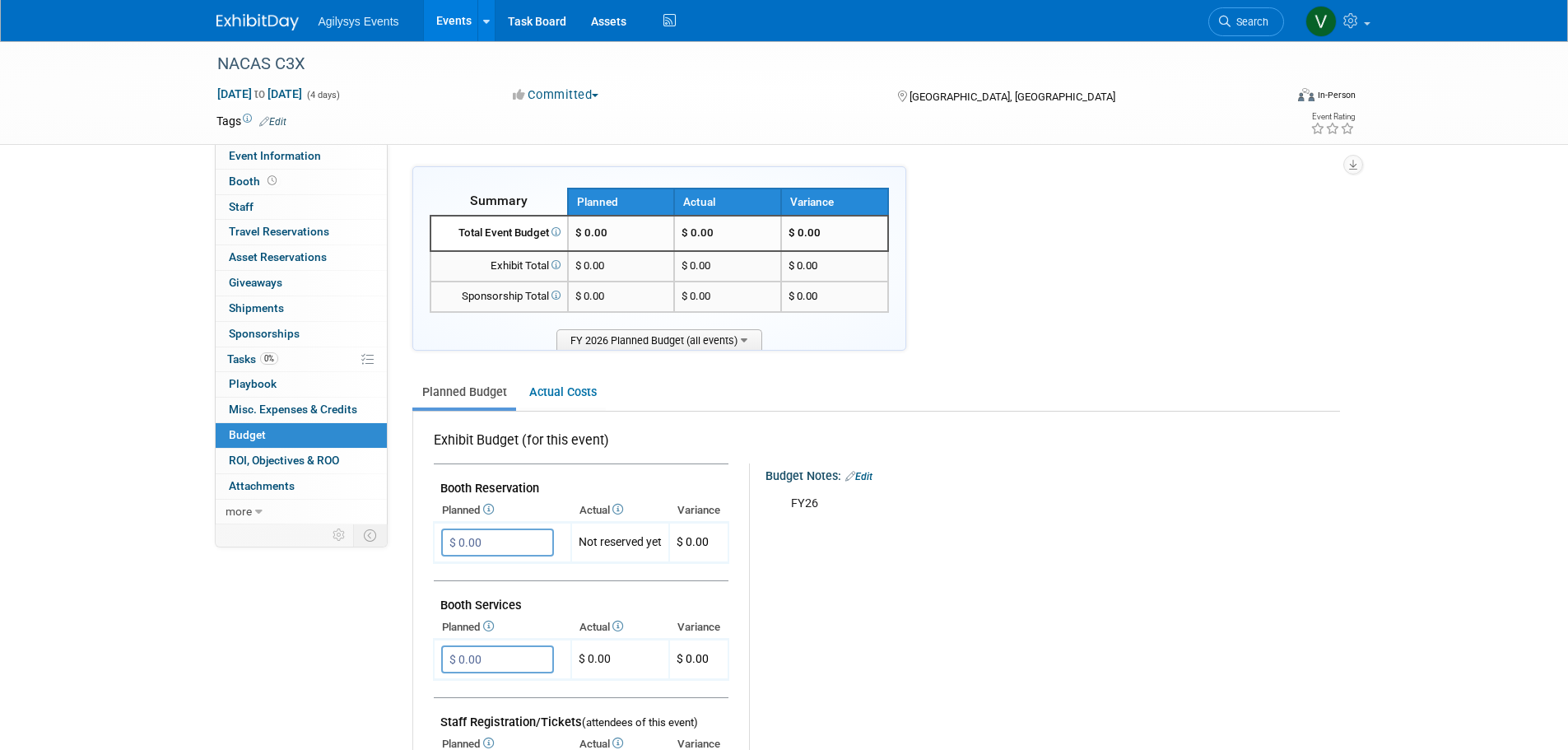
click at [862, 478] on link "Edit" at bounding box center [858, 477] width 27 height 12
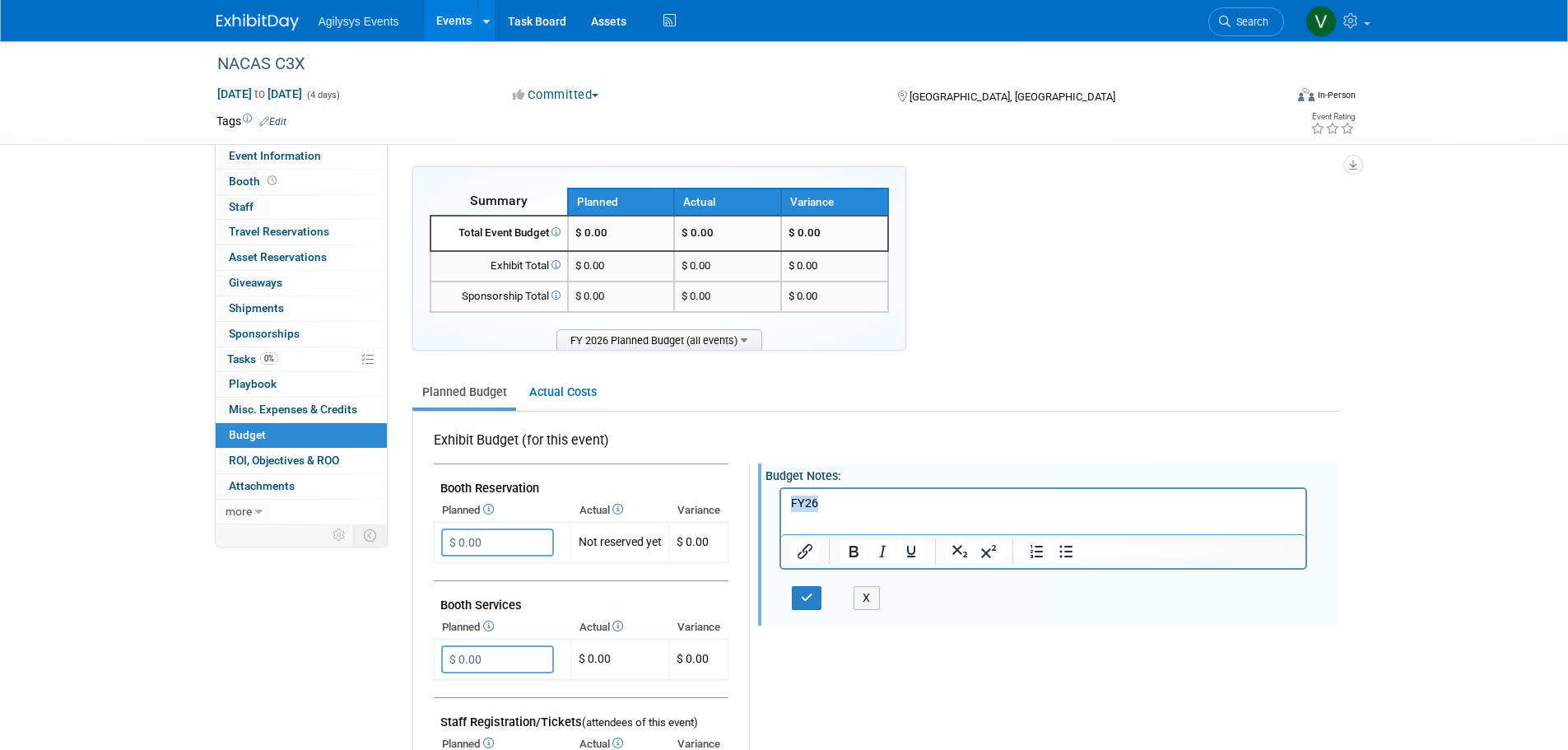
drag, startPoint x: 836, startPoint y: 506, endPoint x: 1553, endPoint y: 991, distance: 865.6
click at [780, 503] on html "FY26" at bounding box center [1043, 499] width 525 height 23
click at [818, 600] on button "button" at bounding box center [807, 598] width 31 height 24
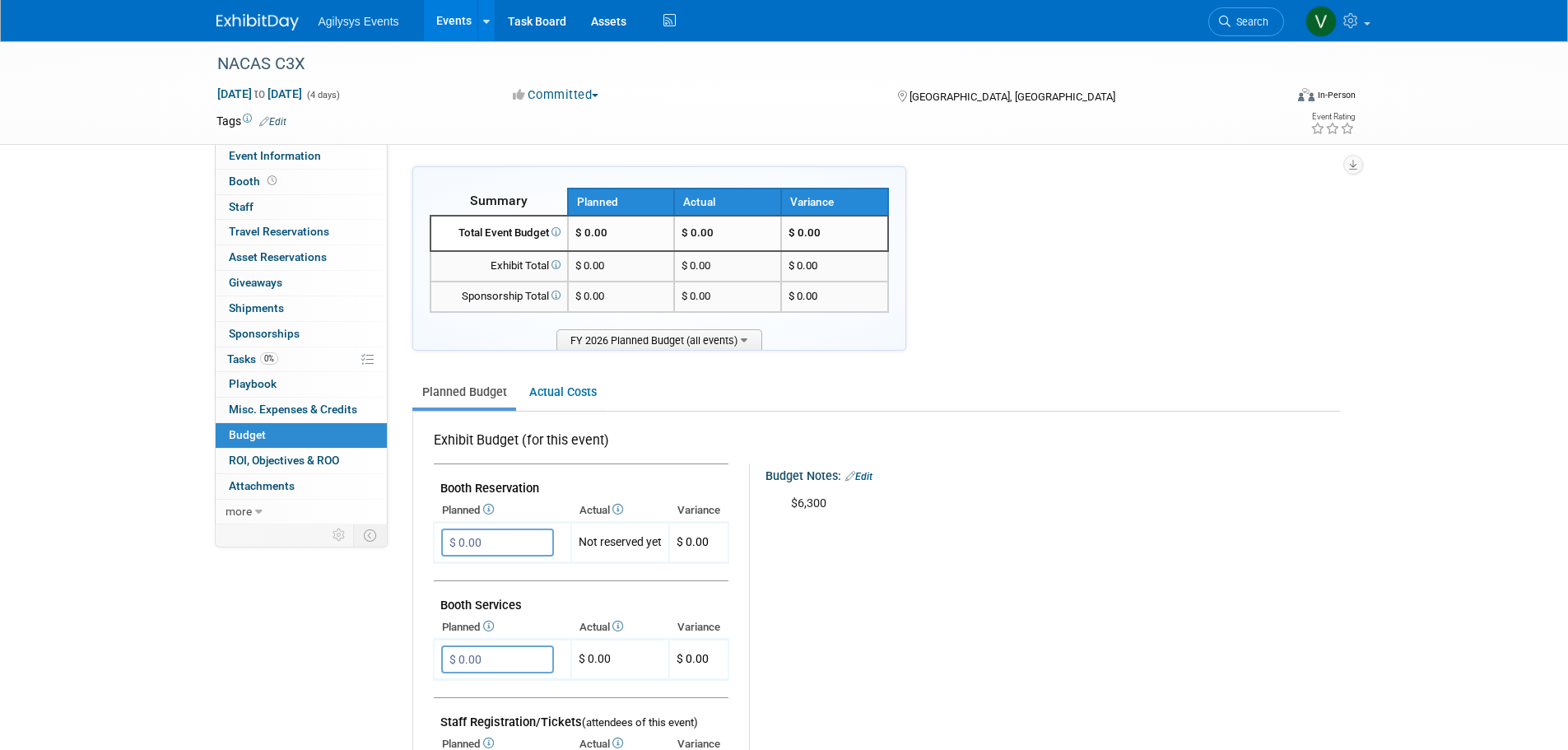
click at [262, 14] on img at bounding box center [258, 21] width 82 height 16
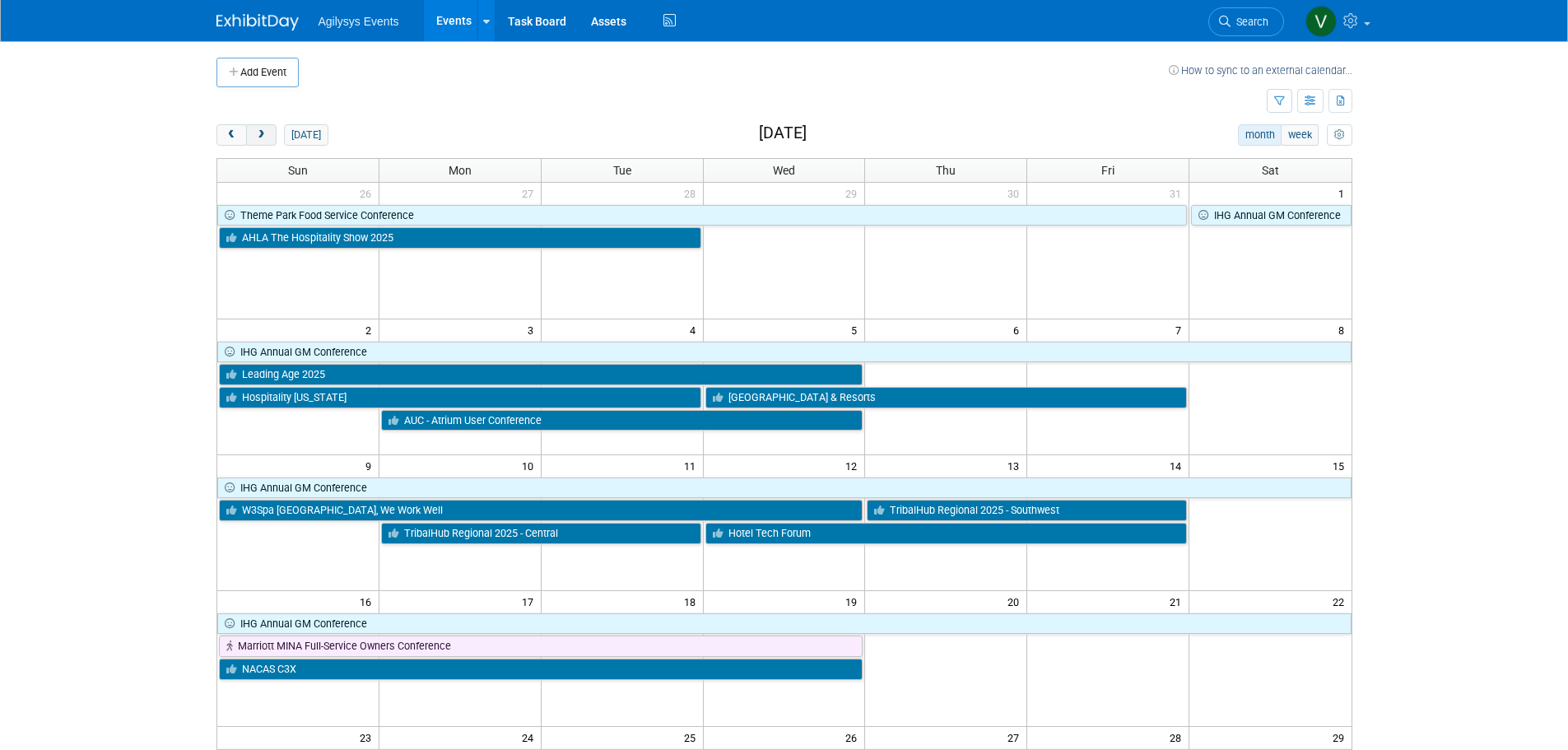
click at [257, 136] on span "next" at bounding box center [261, 135] width 13 height 11
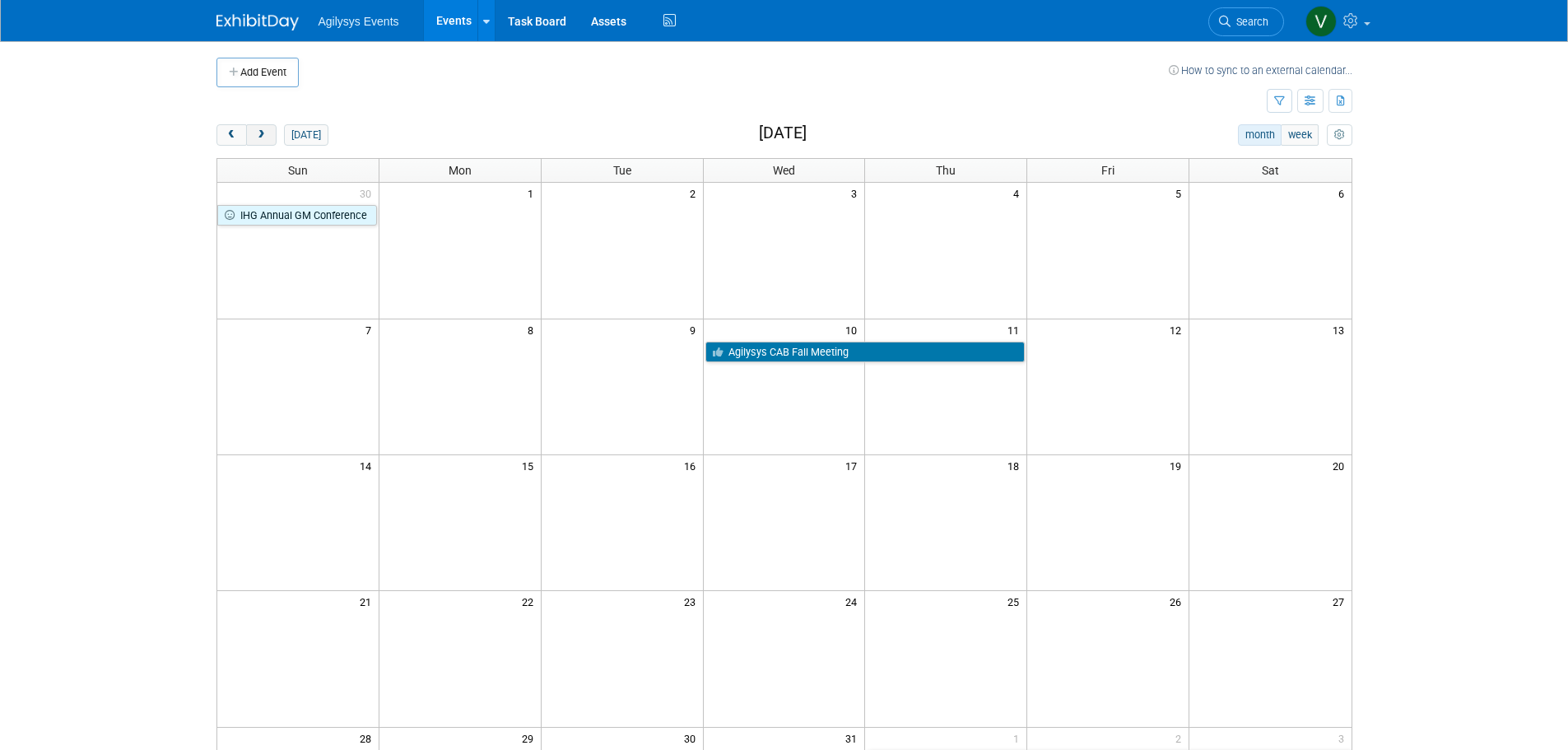
click at [257, 135] on span "next" at bounding box center [261, 135] width 13 height 11
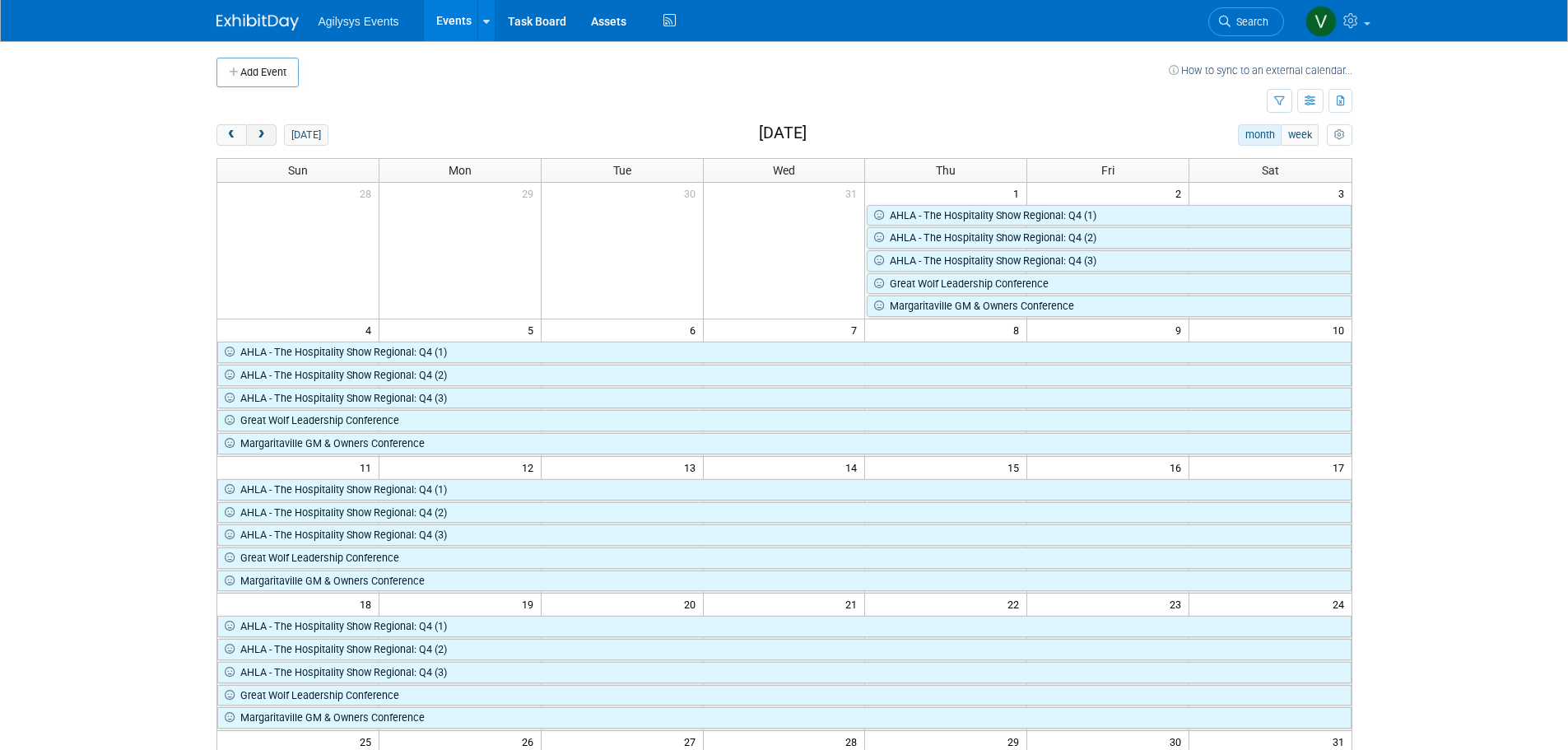
click at [257, 135] on span "next" at bounding box center [261, 135] width 13 height 11
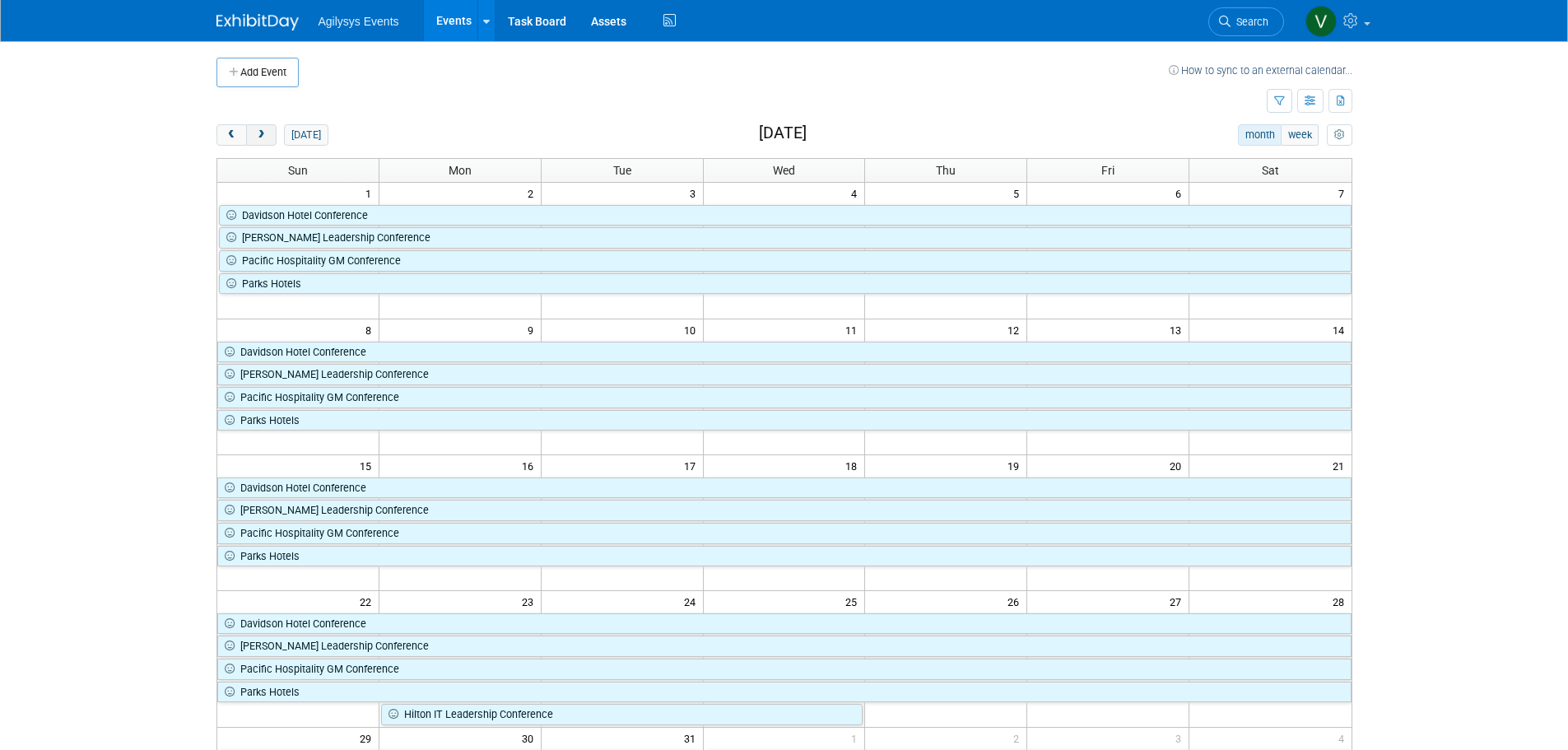
click at [257, 135] on span "next" at bounding box center [261, 135] width 13 height 11
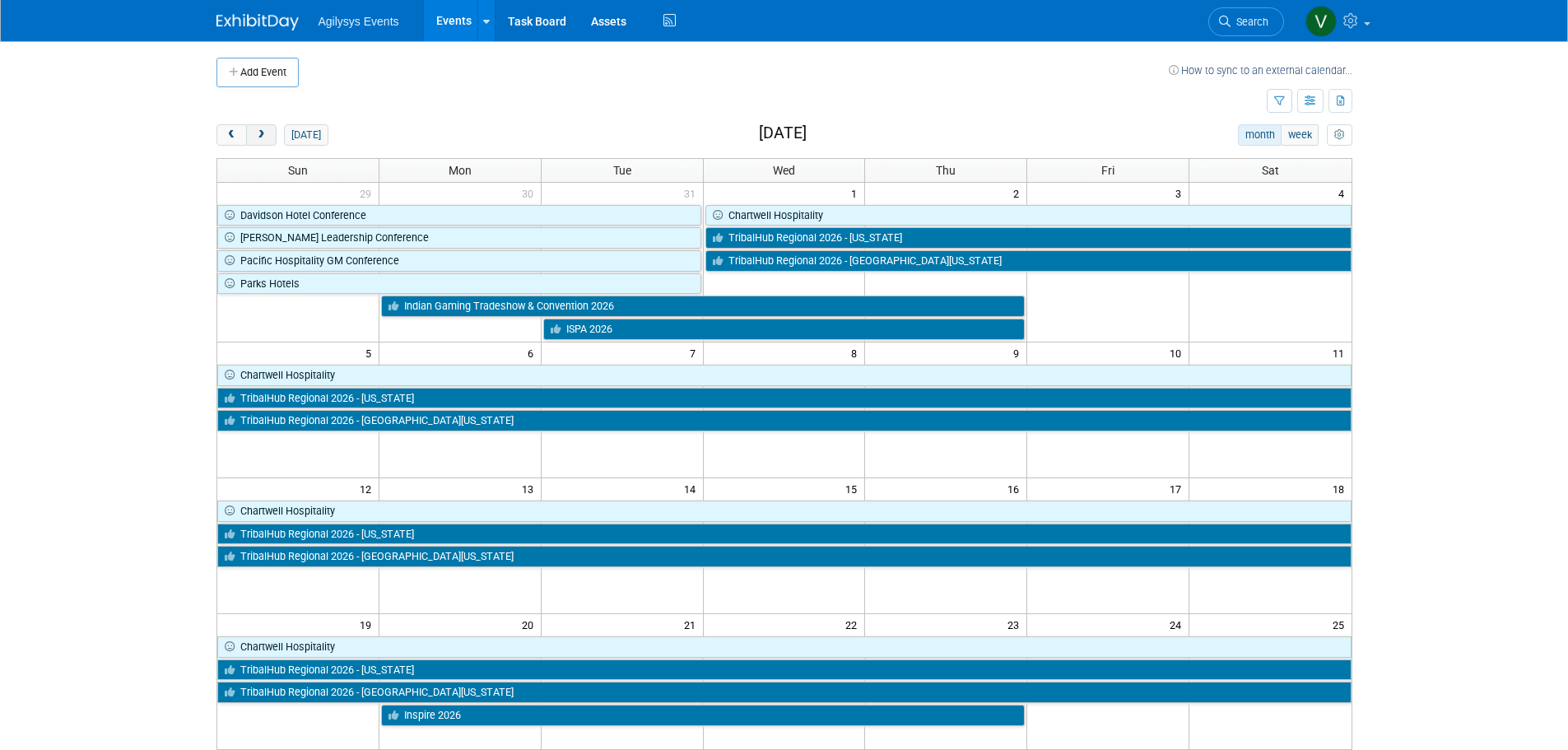
click at [267, 131] on span "next" at bounding box center [261, 135] width 13 height 11
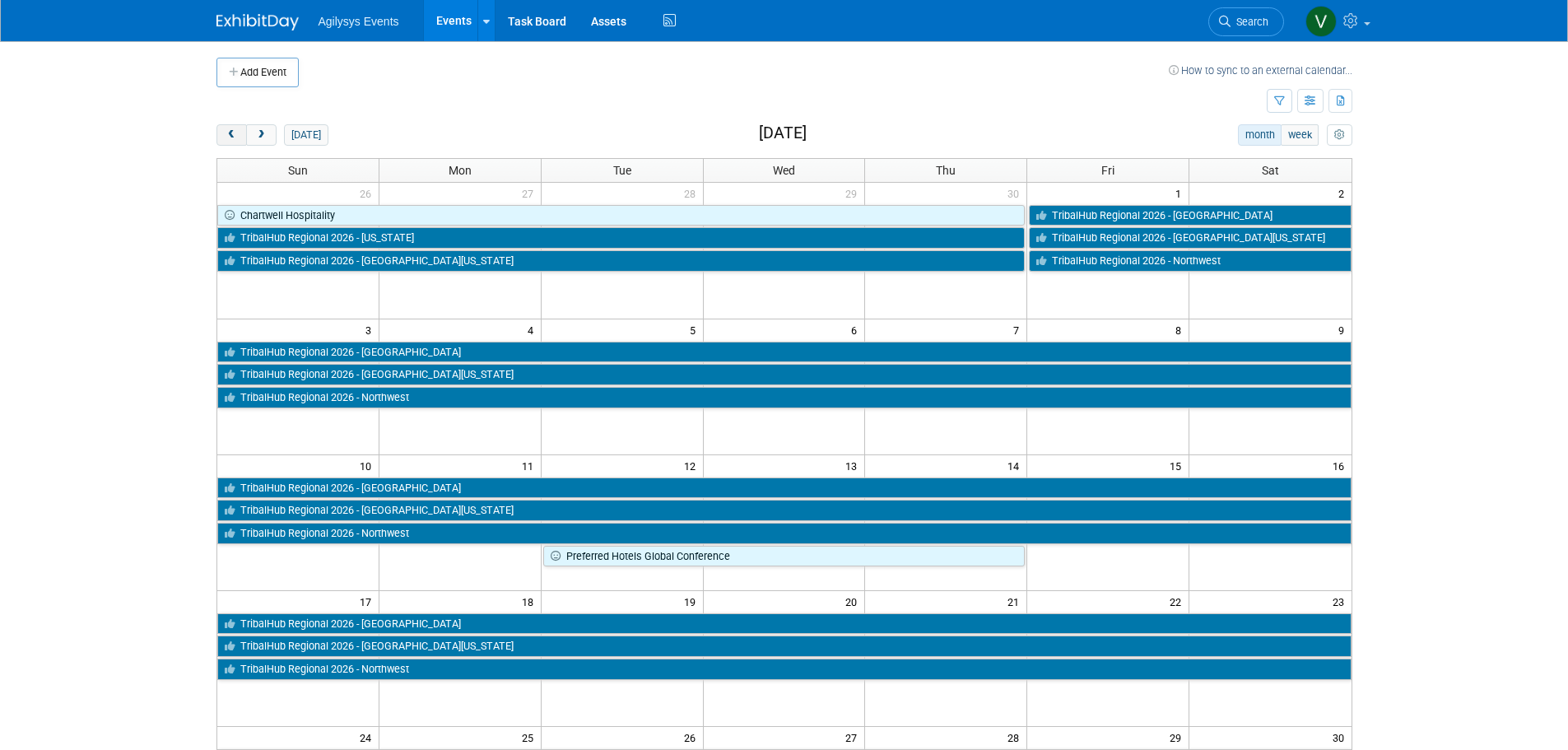
click at [229, 139] on span "prev" at bounding box center [231, 135] width 13 height 11
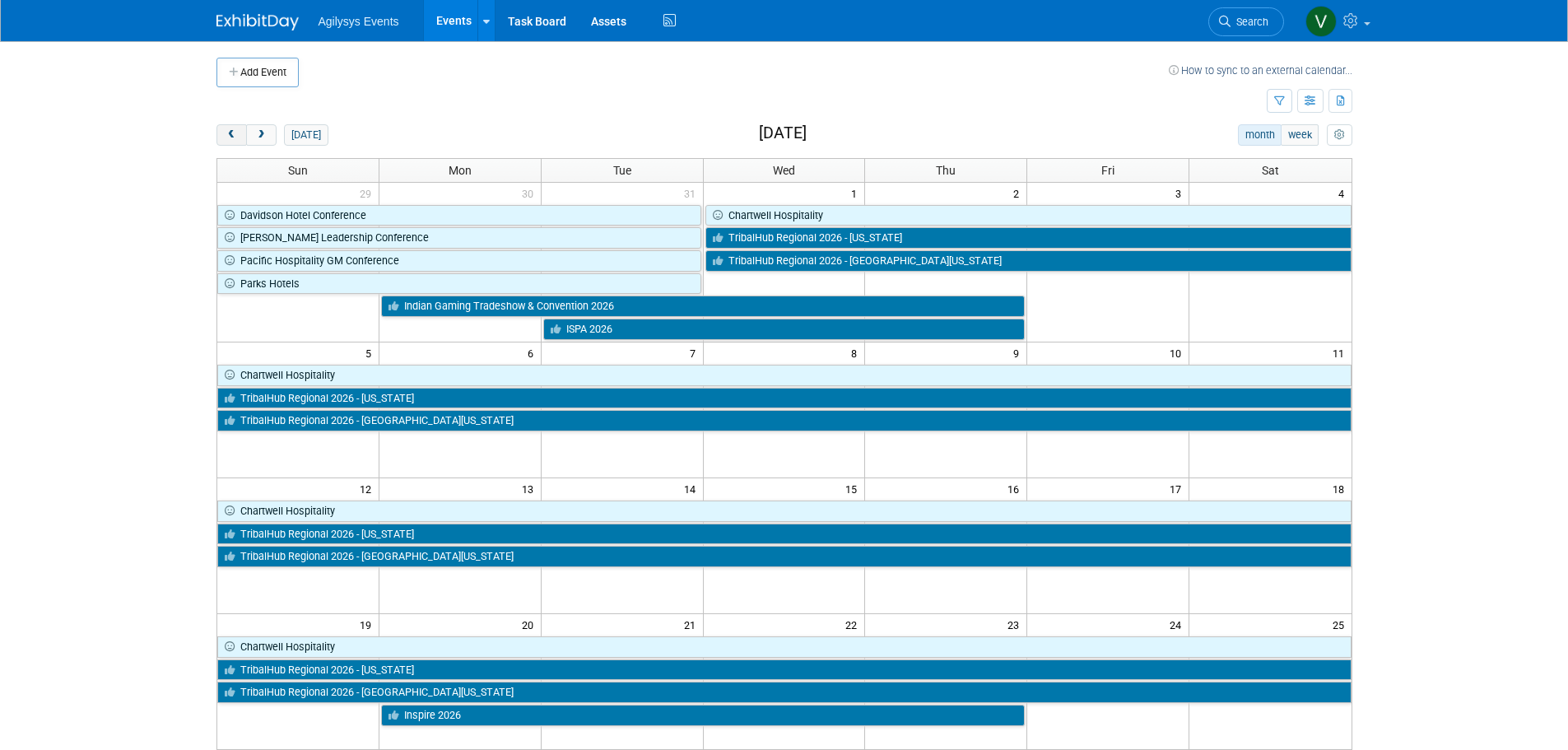
click at [229, 134] on span "prev" at bounding box center [231, 135] width 13 height 11
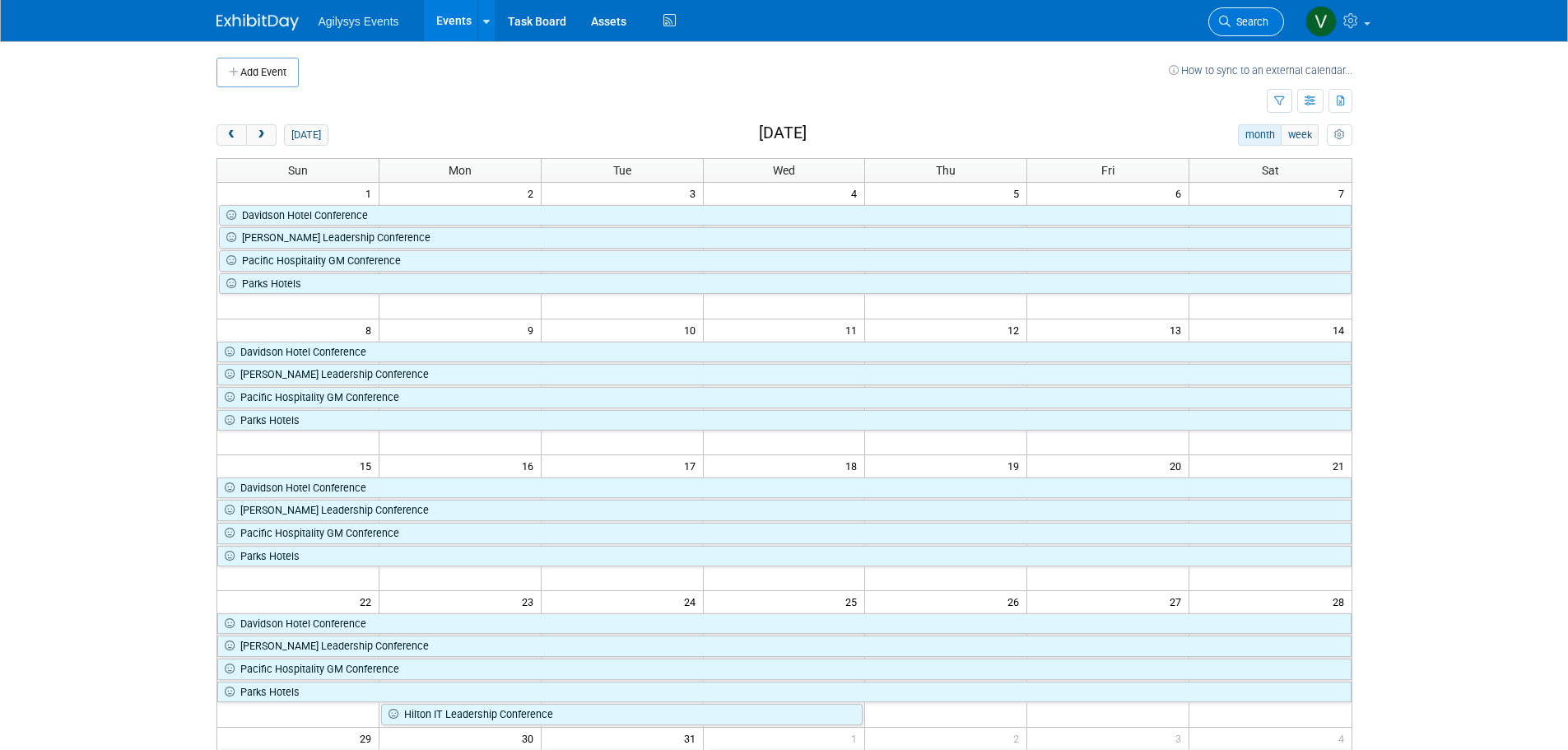
click at [1242, 18] on span "Search" at bounding box center [1249, 21] width 38 height 13
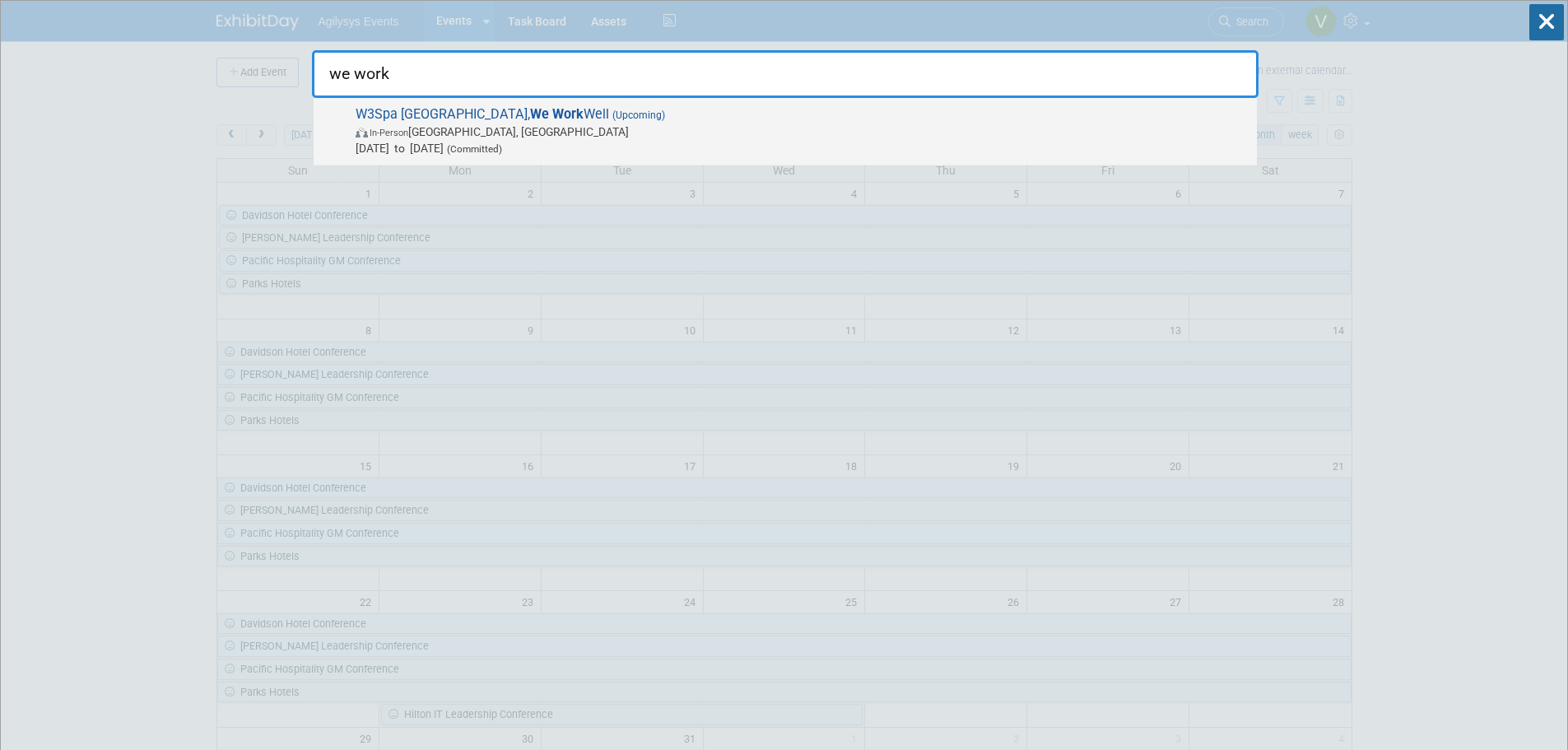
type input "we work"
click at [541, 123] on span "In-Person Westlake Village, CA" at bounding box center [801, 131] width 893 height 16
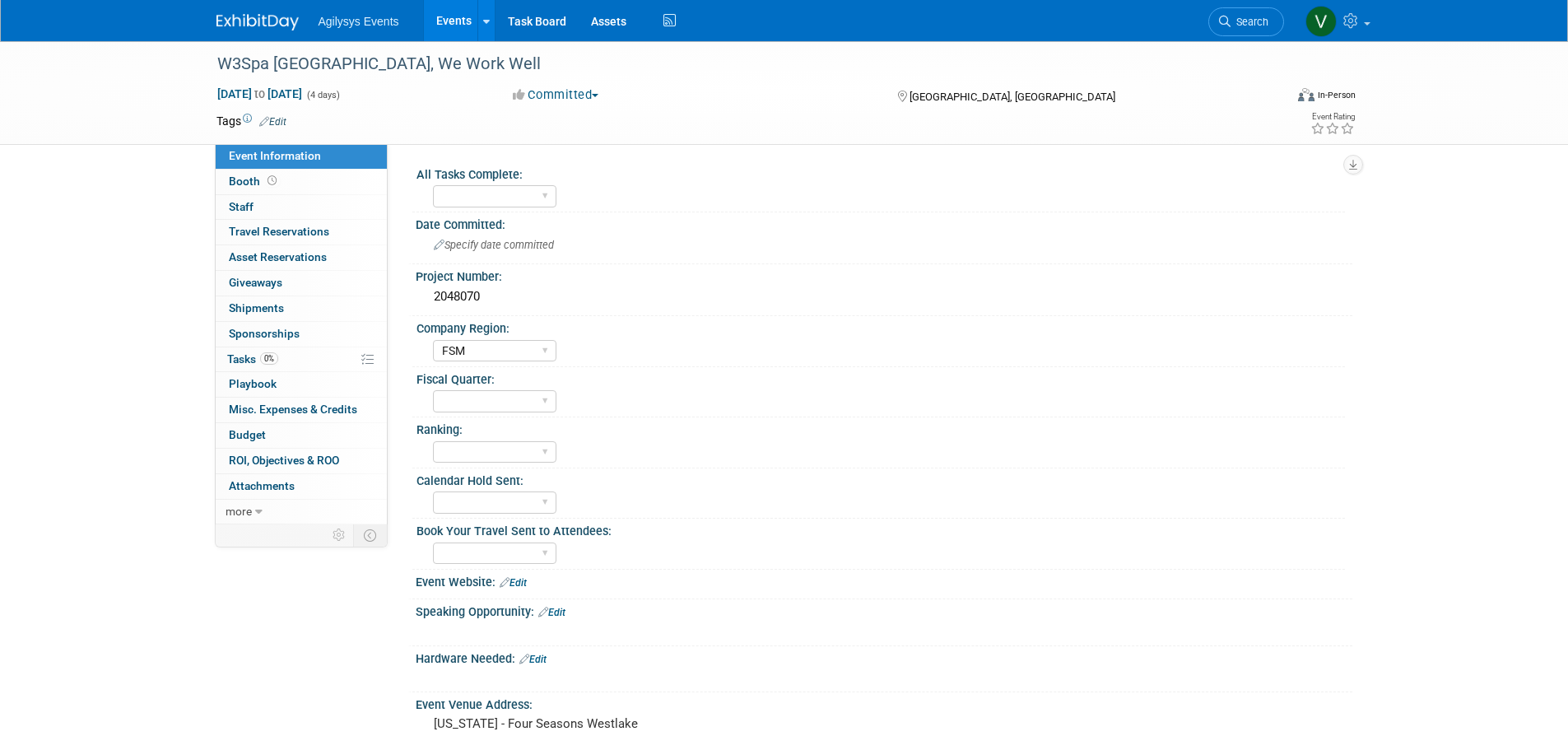
select select "FSM"
click at [248, 202] on span "Staff 0" at bounding box center [241, 206] width 25 height 13
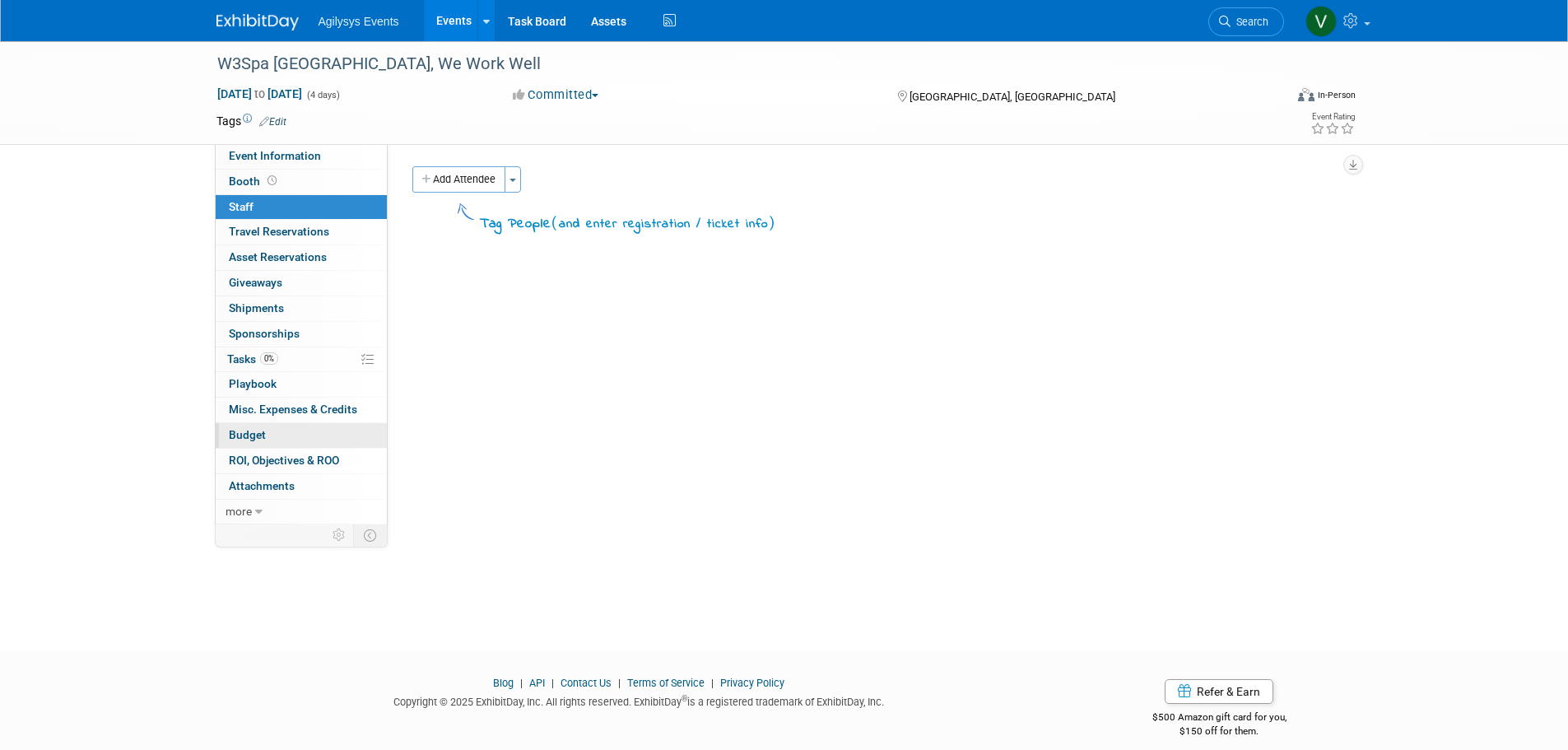
click at [258, 440] on span "Budget" at bounding box center [247, 435] width 37 height 13
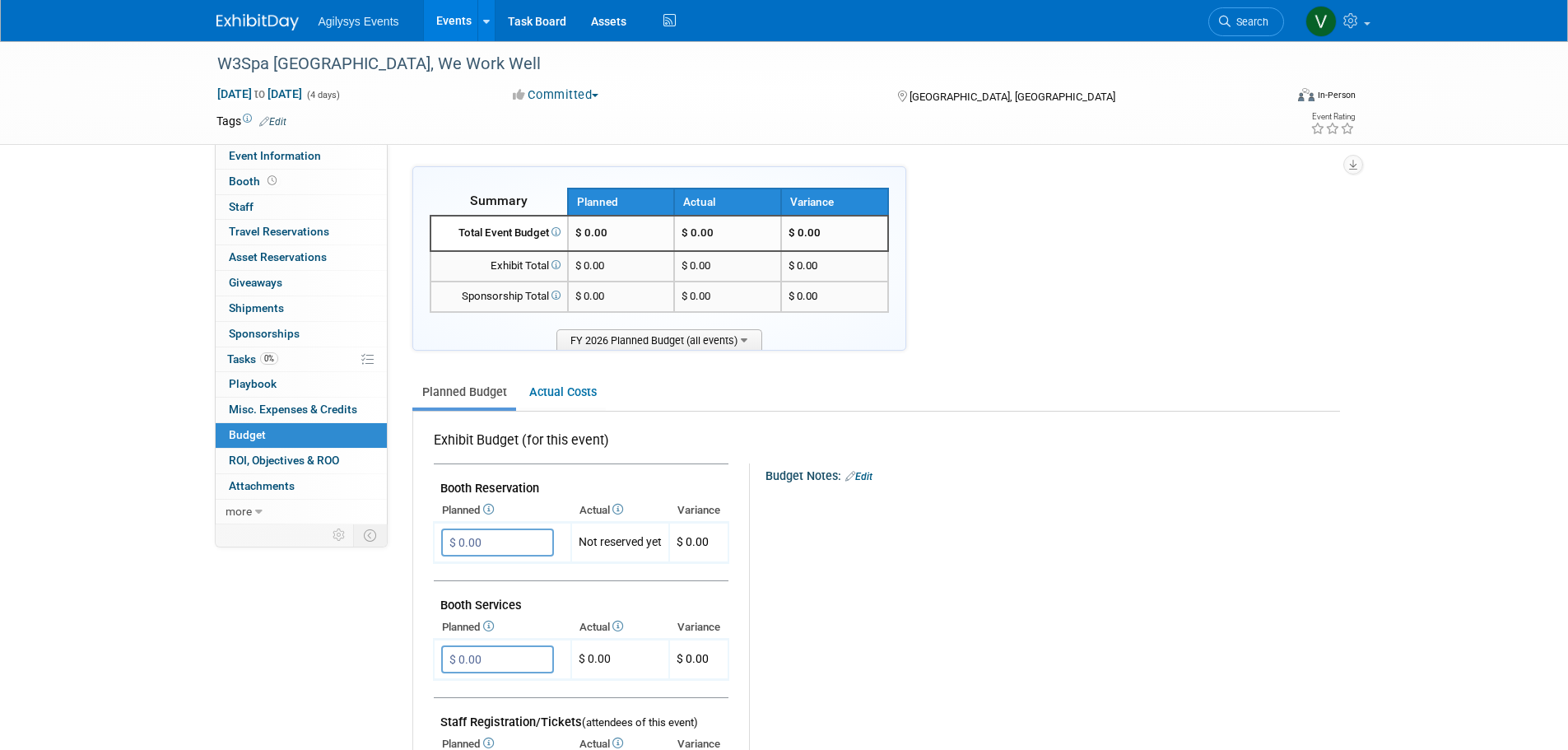
click at [872, 474] on link "Edit" at bounding box center [858, 477] width 27 height 12
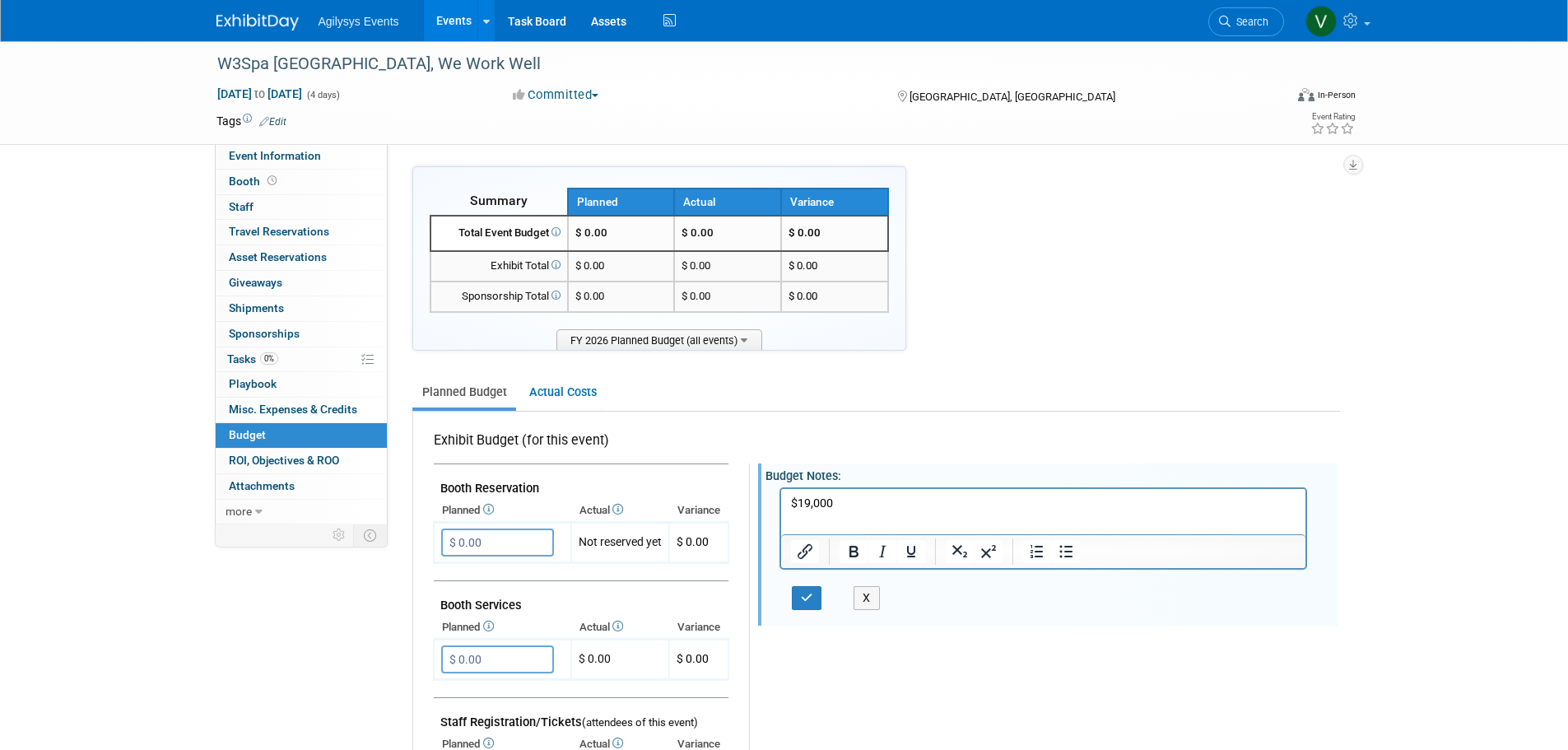
click at [818, 611] on div "X" at bounding box center [824, 603] width 90 height 34
click at [813, 592] on icon "button" at bounding box center [807, 598] width 13 height 12
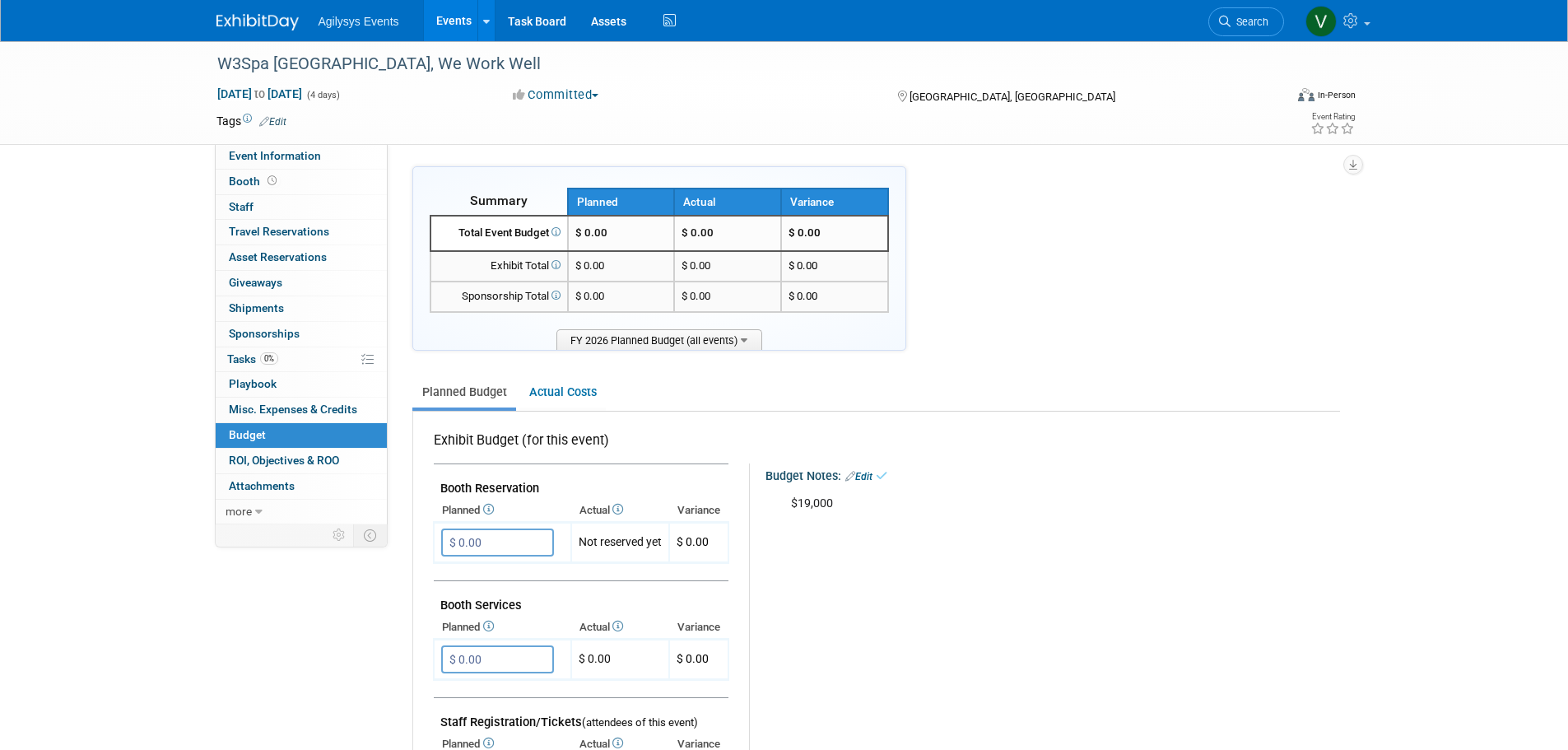
click at [271, 36] on div "Agilysys Events Events Add Event Bulk Upload Events Shareable Event Boards Rece…" at bounding box center [784, 20] width 1135 height 41
click at [271, 26] on img at bounding box center [258, 21] width 82 height 16
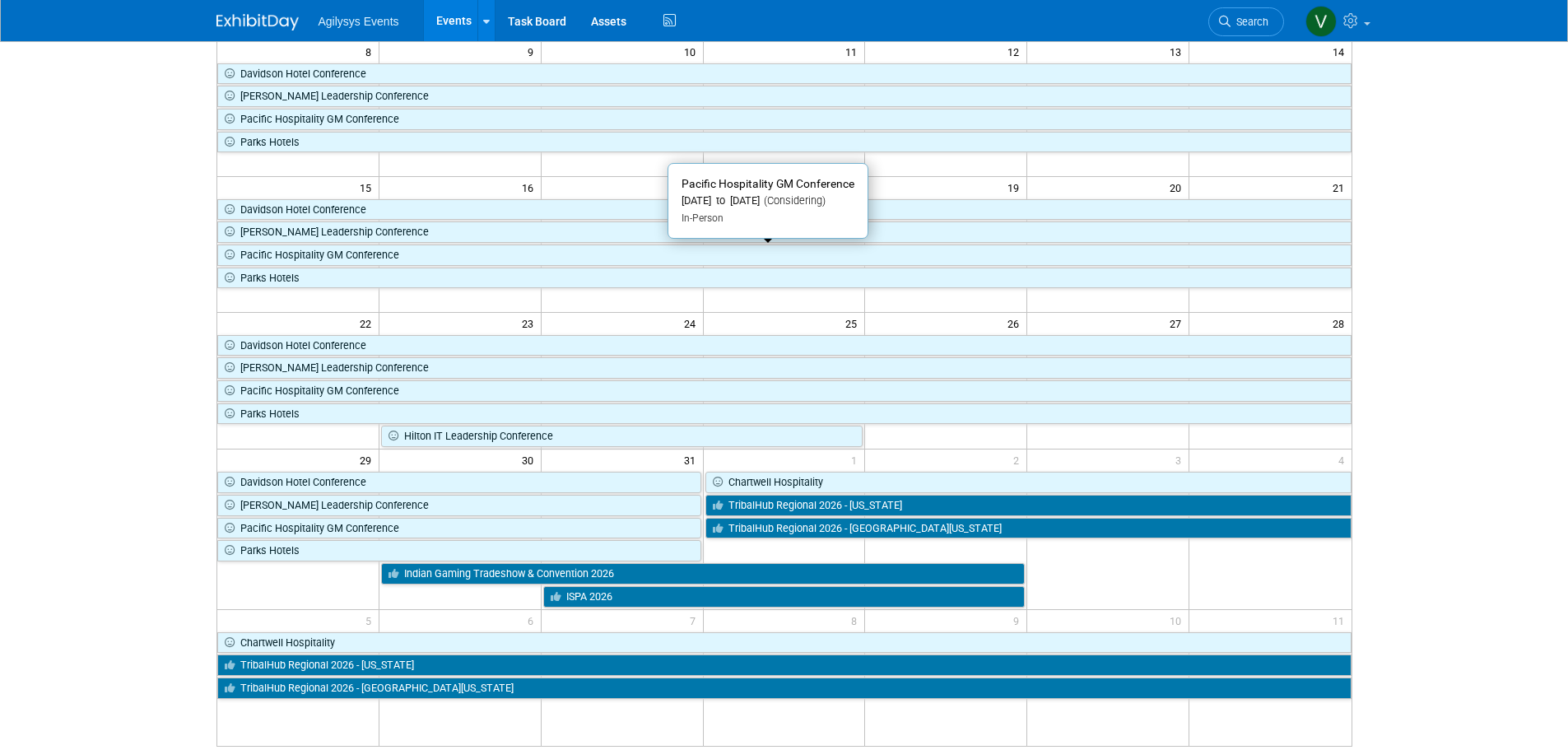
scroll to position [82, 0]
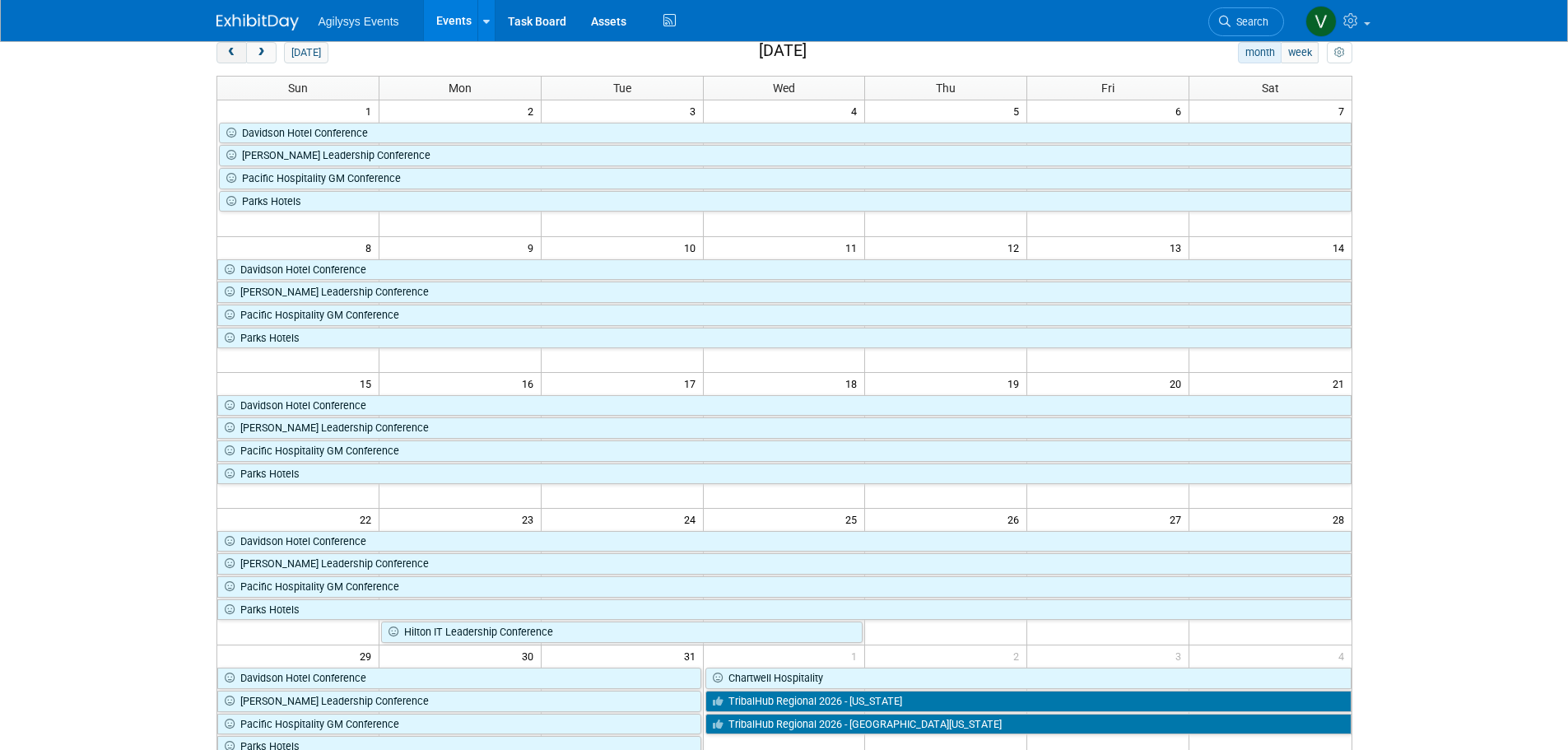
click at [233, 49] on span "prev" at bounding box center [231, 53] width 13 height 11
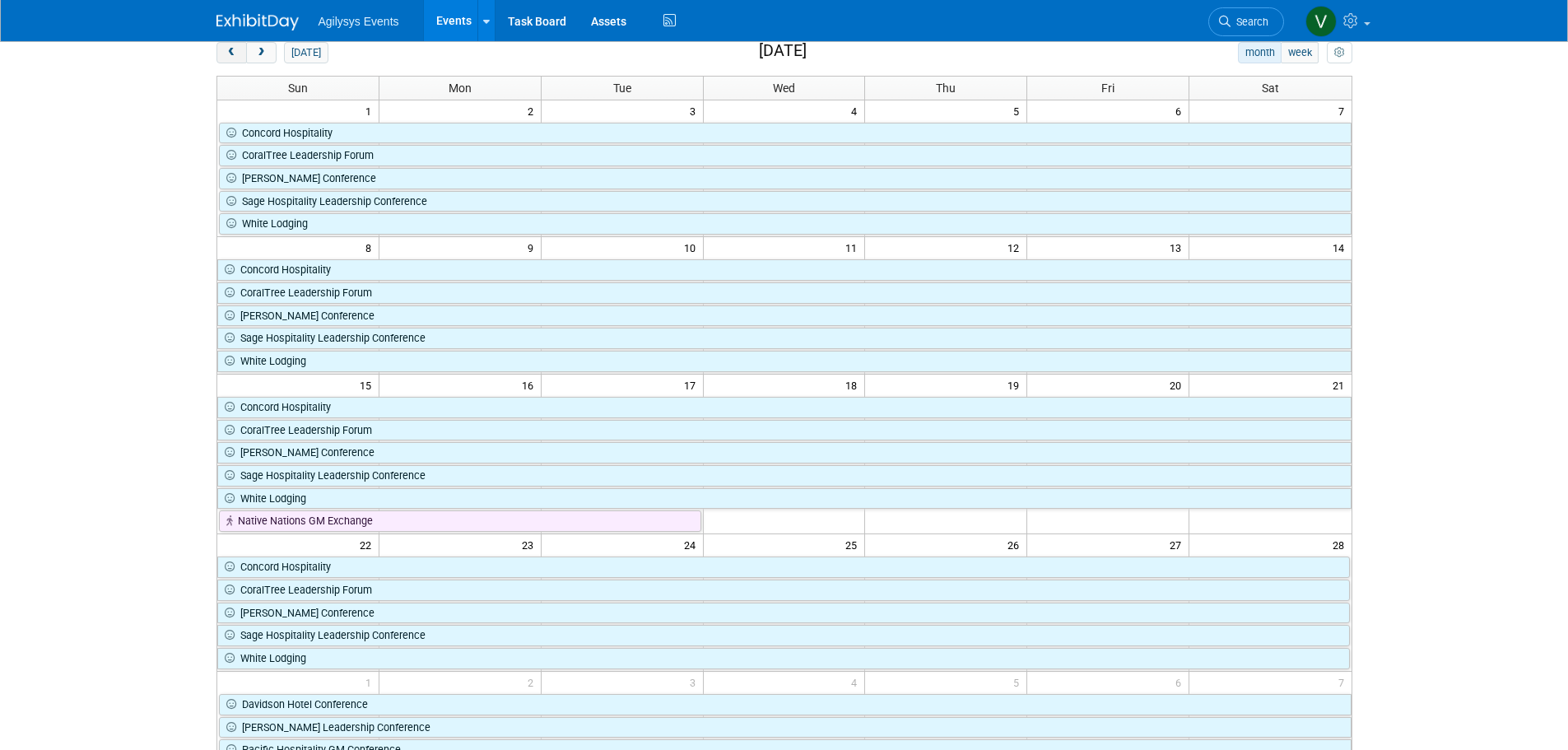
click at [231, 51] on span "prev" at bounding box center [231, 53] width 13 height 11
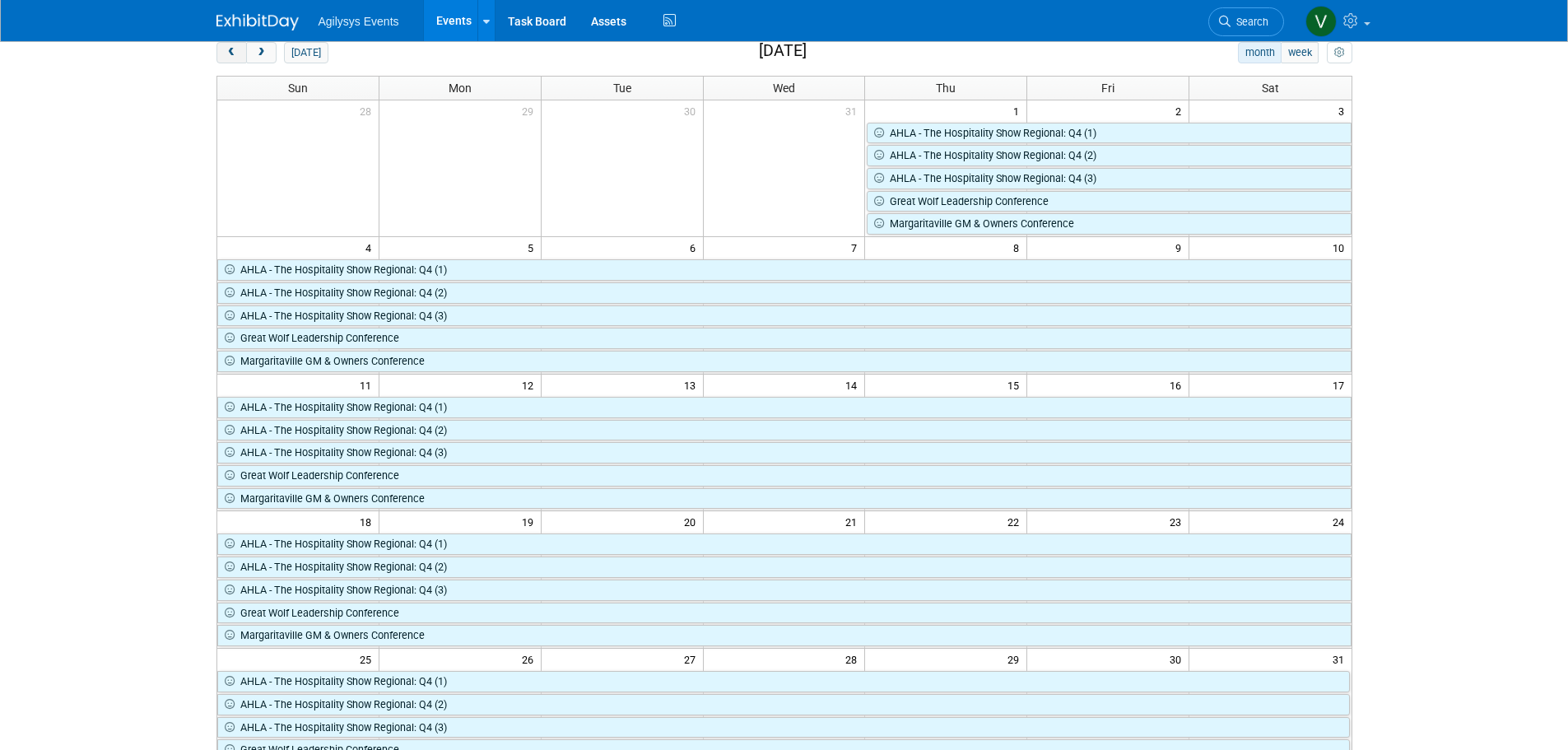
click at [231, 51] on span "prev" at bounding box center [231, 53] width 13 height 11
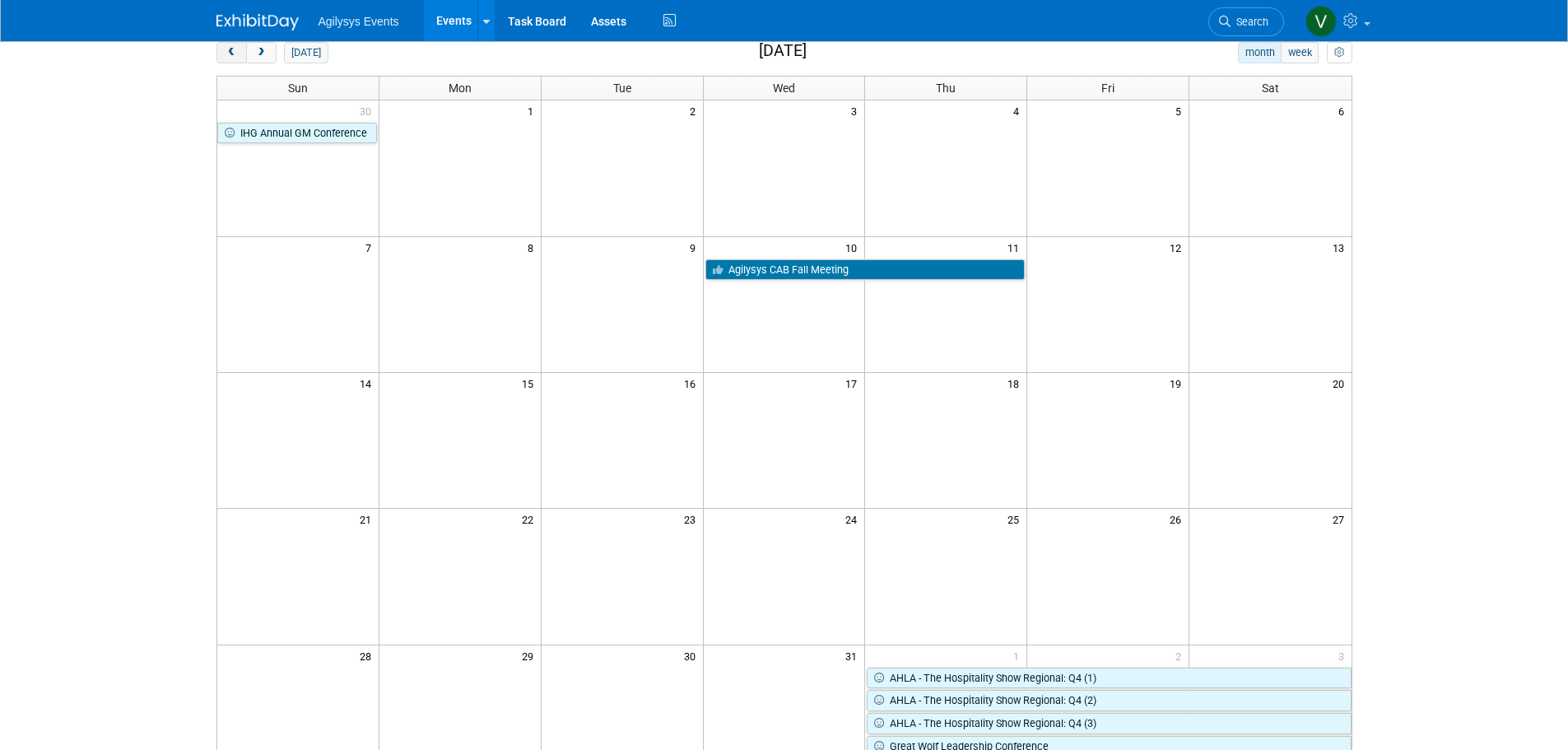
click at [231, 51] on span "prev" at bounding box center [231, 53] width 13 height 11
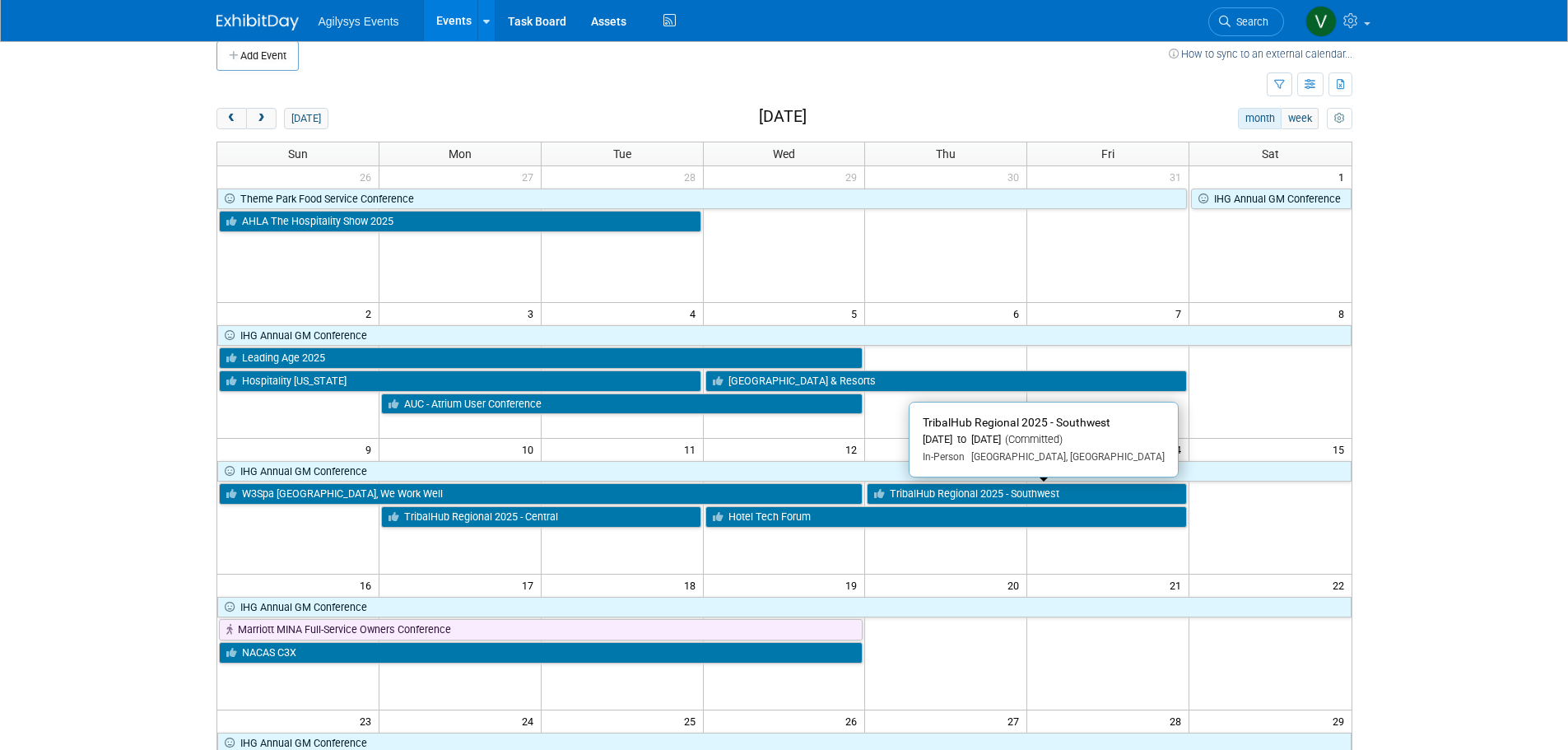
scroll to position [0, 0]
